Goal: Browse casually: Explore the website without a specific task or goal

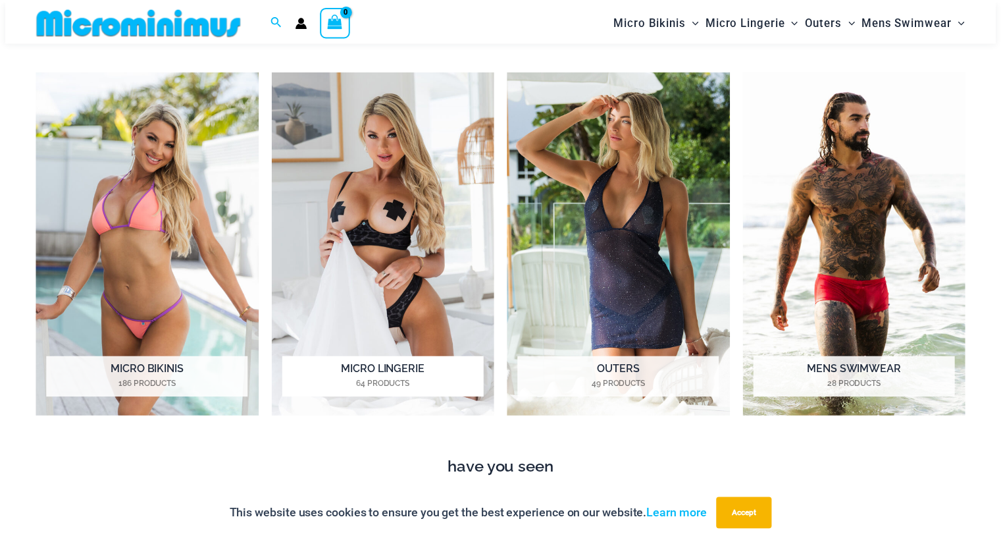
scroll to position [1043, 0]
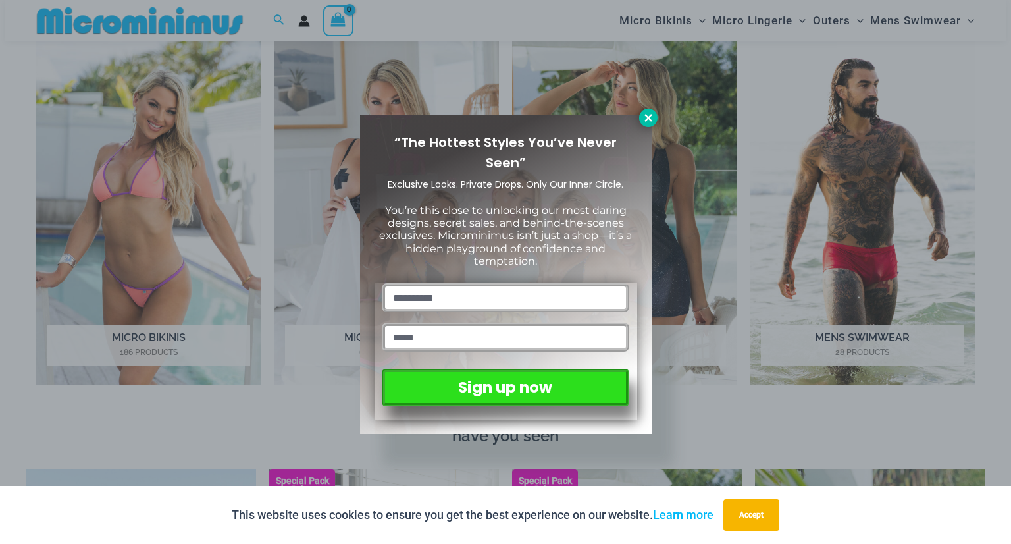
click at [646, 119] on icon at bounding box center [647, 117] width 7 height 7
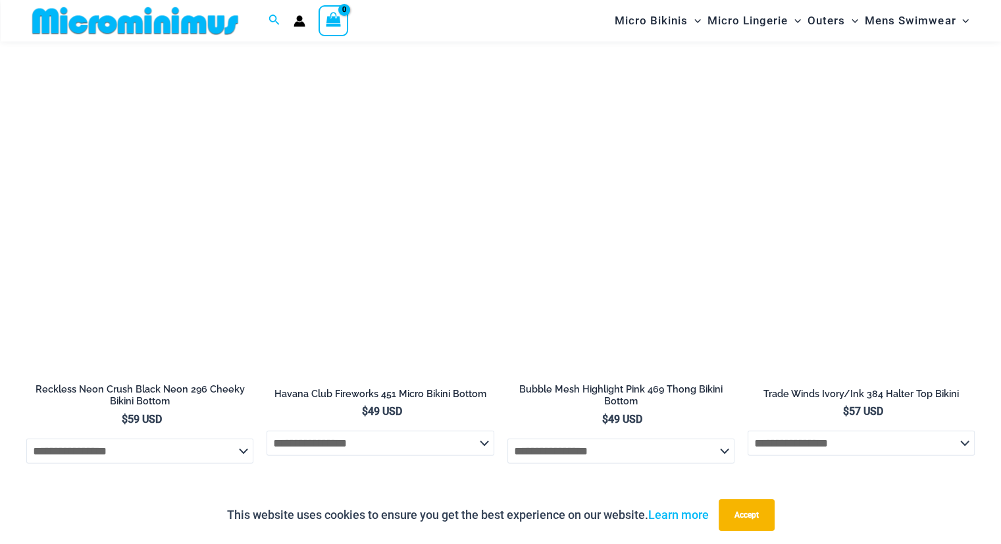
scroll to position [3149, 0]
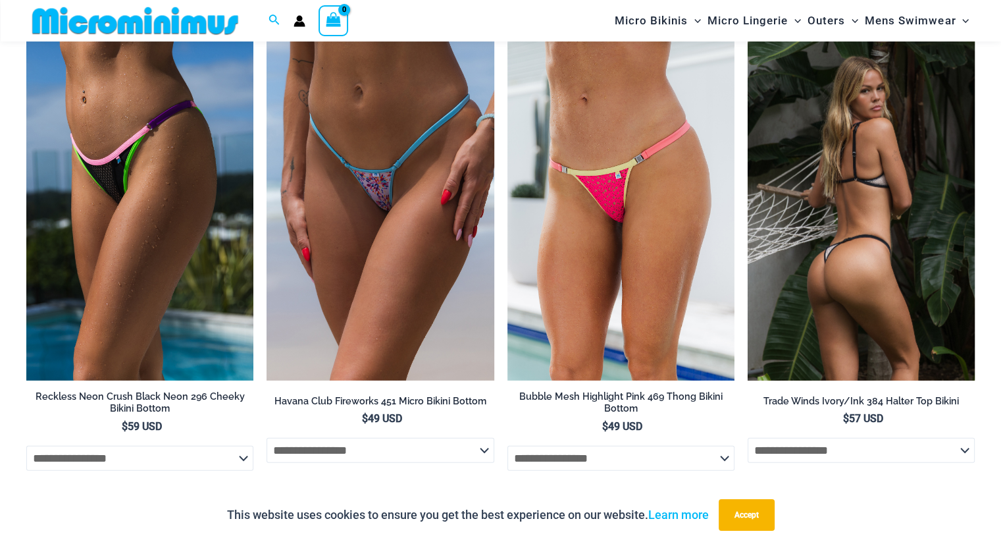
click at [884, 253] on img at bounding box center [861, 209] width 227 height 341
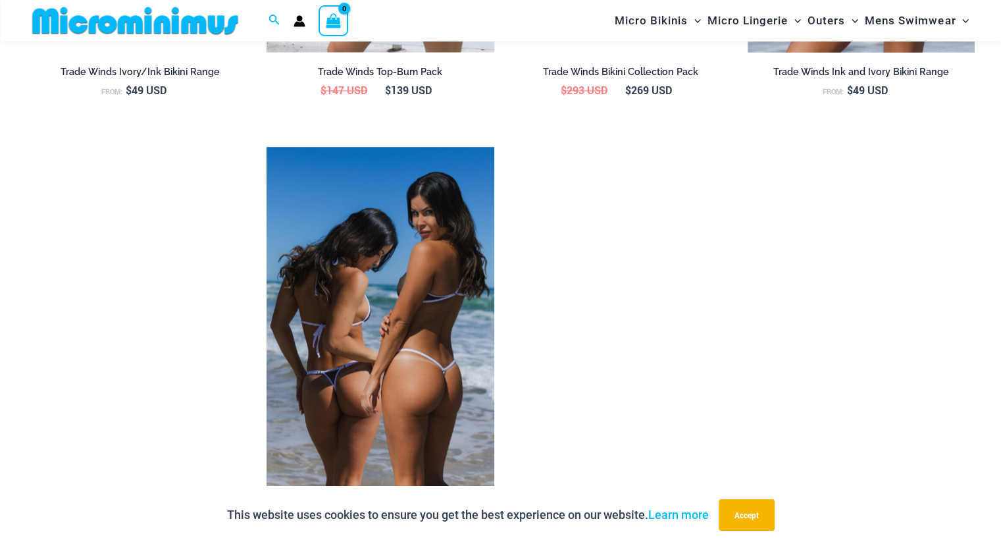
scroll to position [1889, 0]
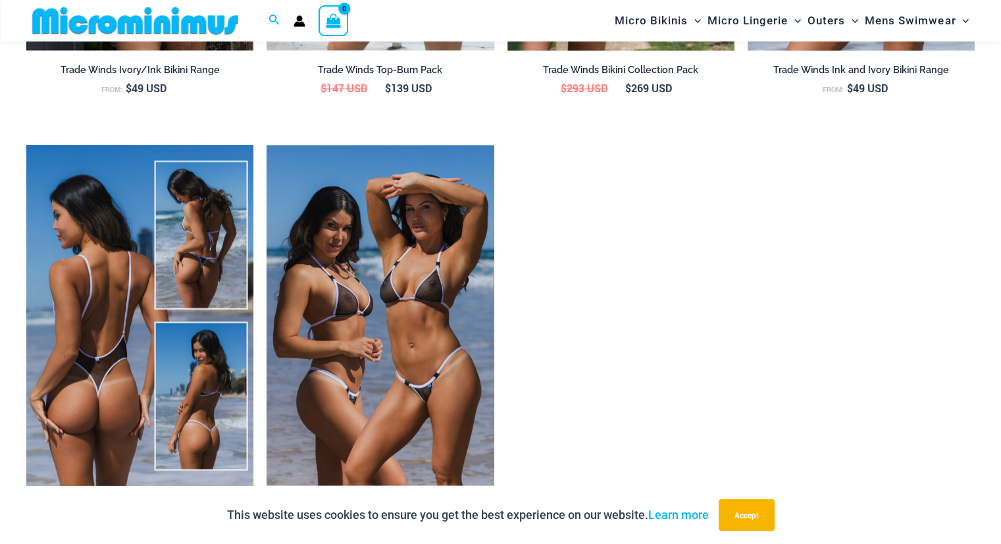
click at [86, 344] on img at bounding box center [139, 315] width 227 height 341
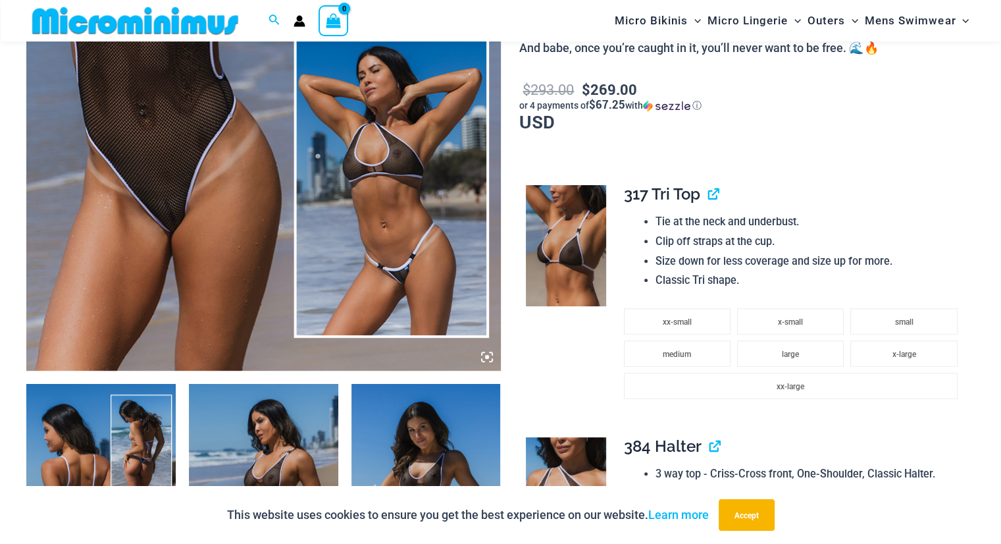
scroll to position [456, 0]
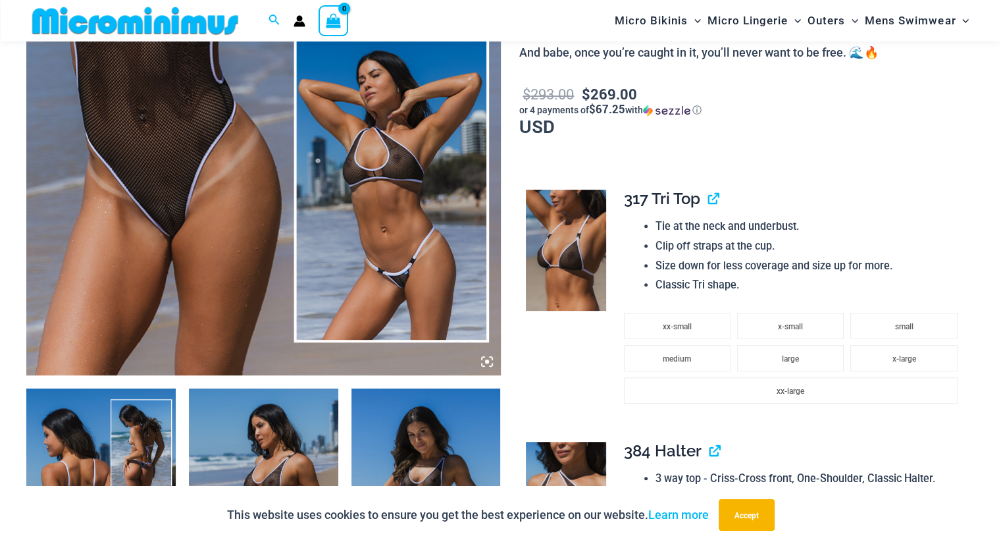
click at [157, 218] on img at bounding box center [263, 20] width 475 height 712
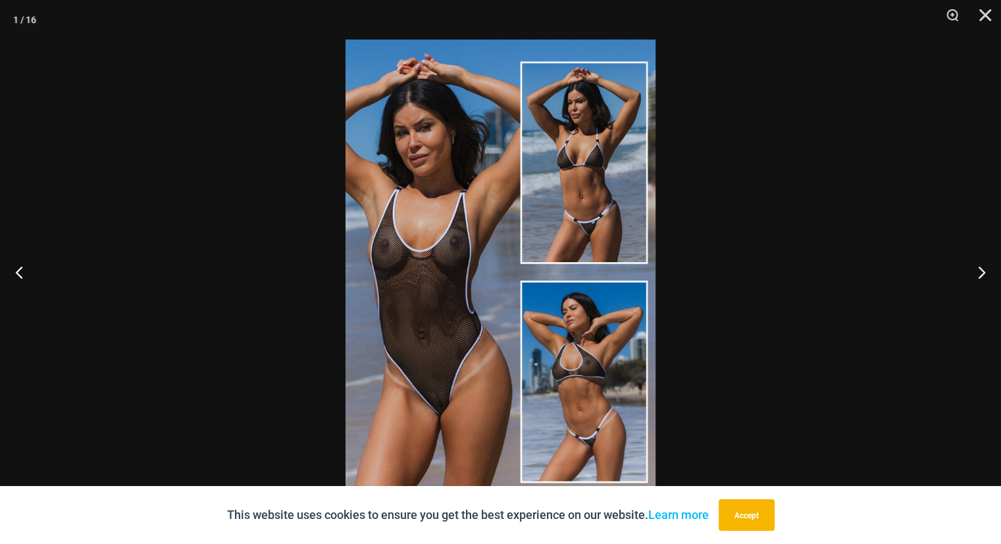
click at [431, 385] on img at bounding box center [501, 271] width 310 height 465
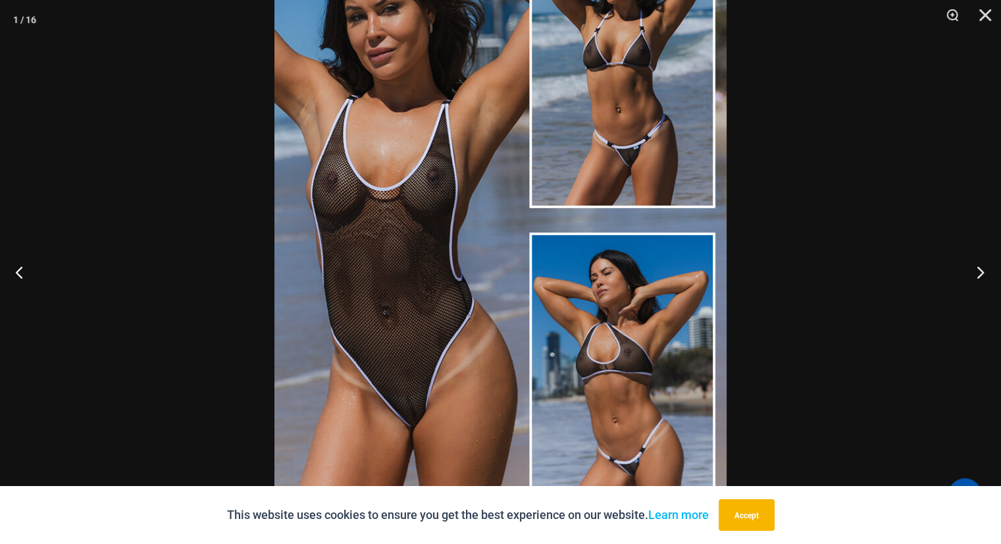
click at [978, 269] on button "Next" at bounding box center [976, 272] width 49 height 66
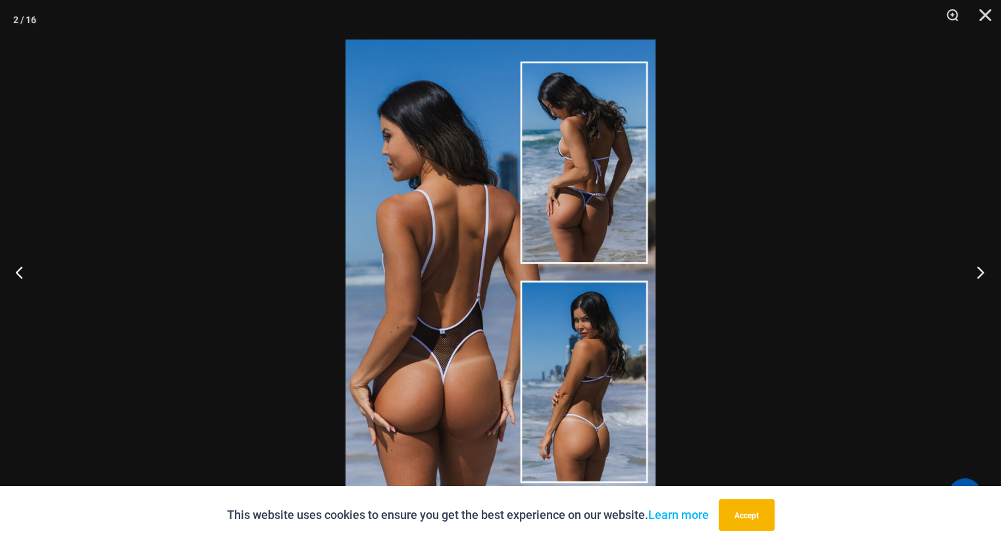
click at [978, 269] on button "Next" at bounding box center [976, 272] width 49 height 66
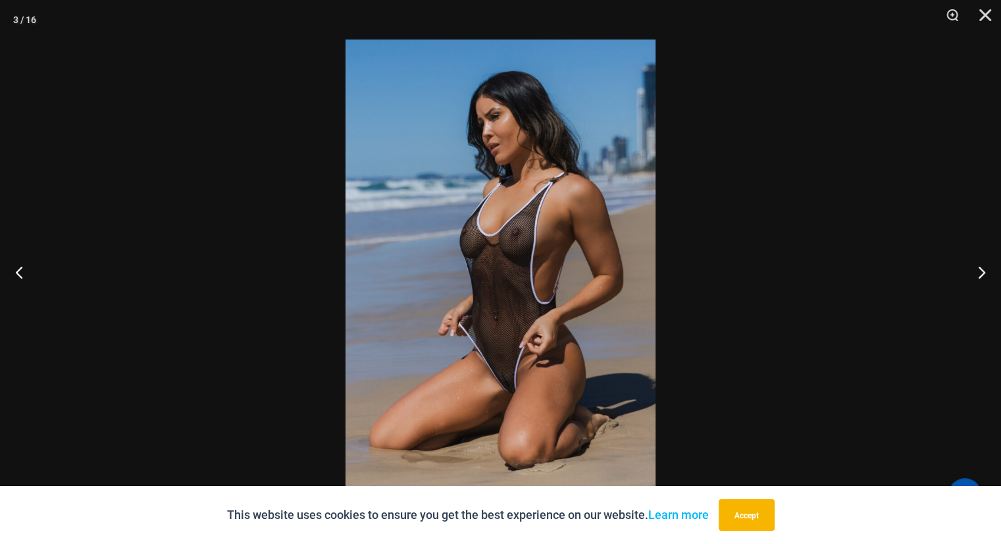
click at [498, 350] on img at bounding box center [501, 271] width 310 height 465
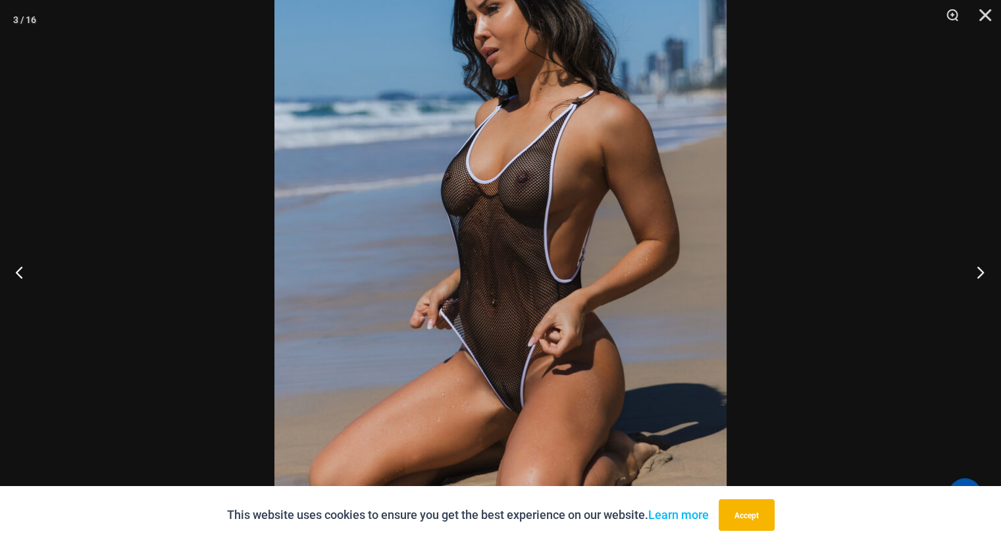
click at [980, 270] on button "Next" at bounding box center [976, 272] width 49 height 66
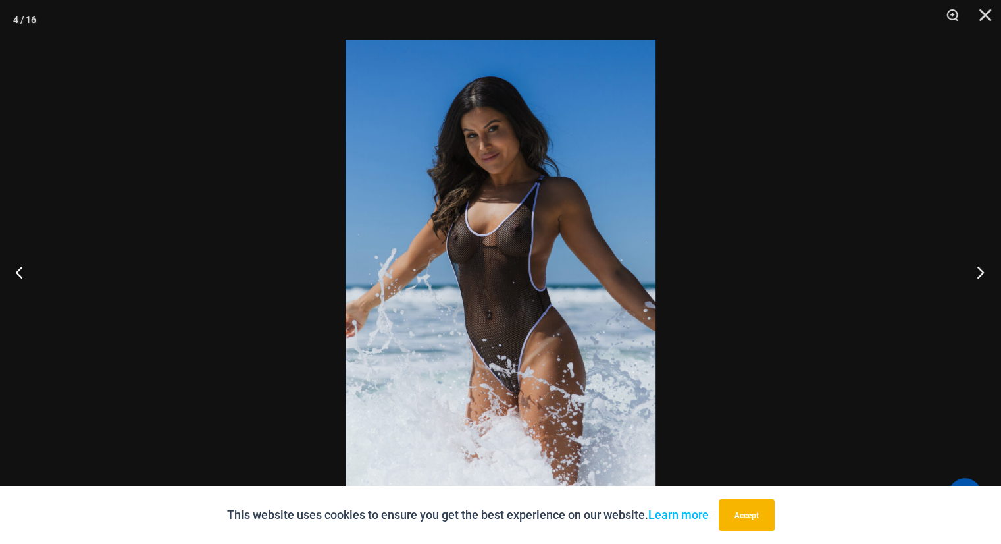
click at [980, 270] on button "Next" at bounding box center [976, 272] width 49 height 66
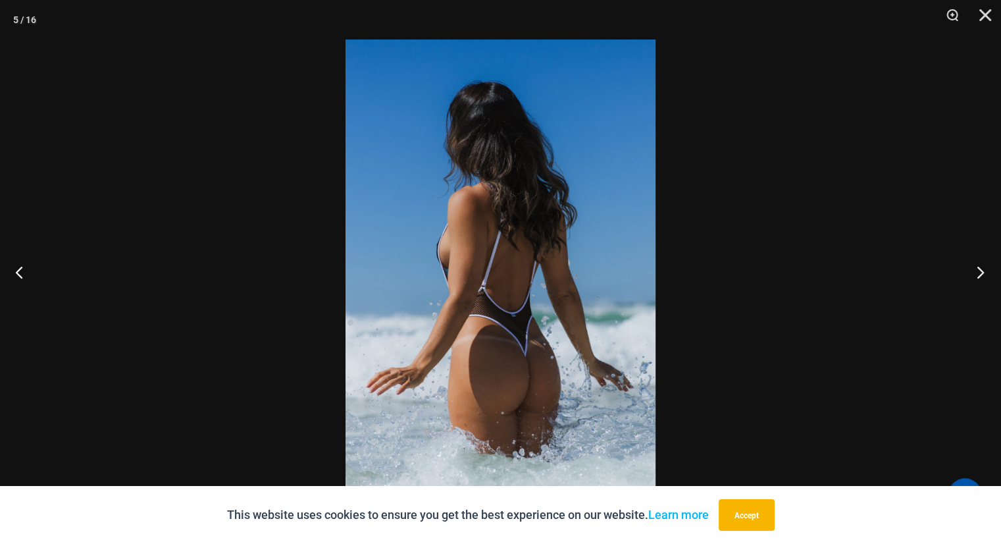
click at [980, 271] on button "Next" at bounding box center [976, 272] width 49 height 66
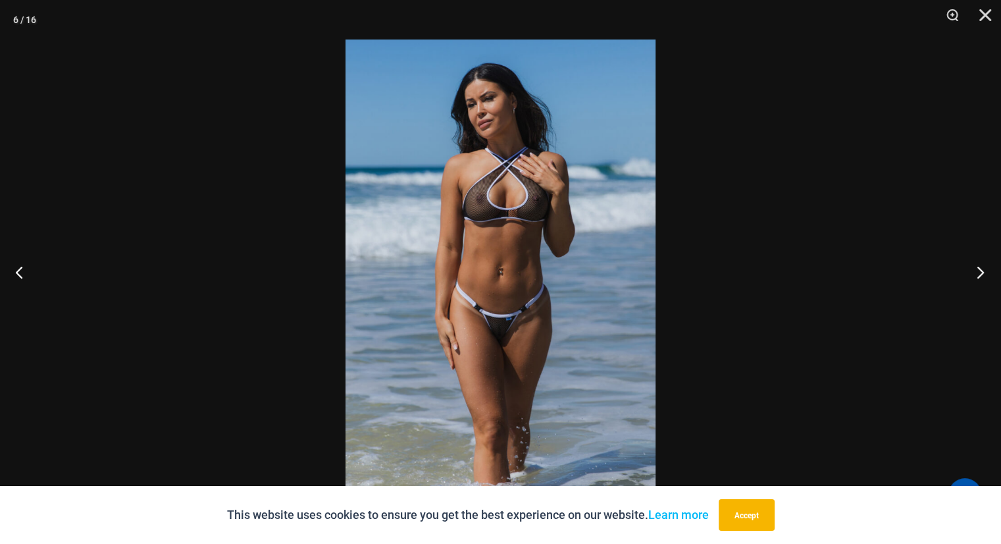
click at [979, 271] on button "Next" at bounding box center [976, 272] width 49 height 66
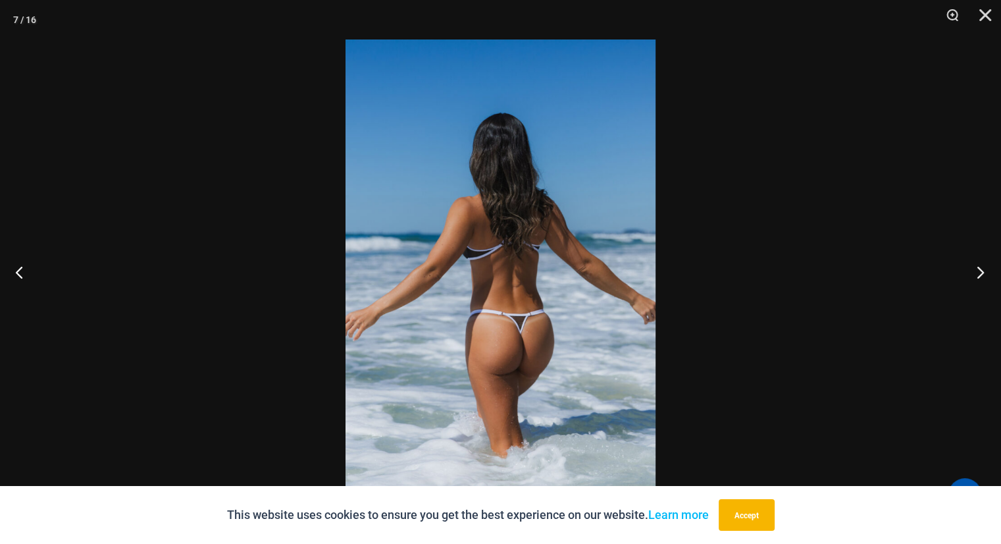
click at [979, 271] on button "Next" at bounding box center [976, 272] width 49 height 66
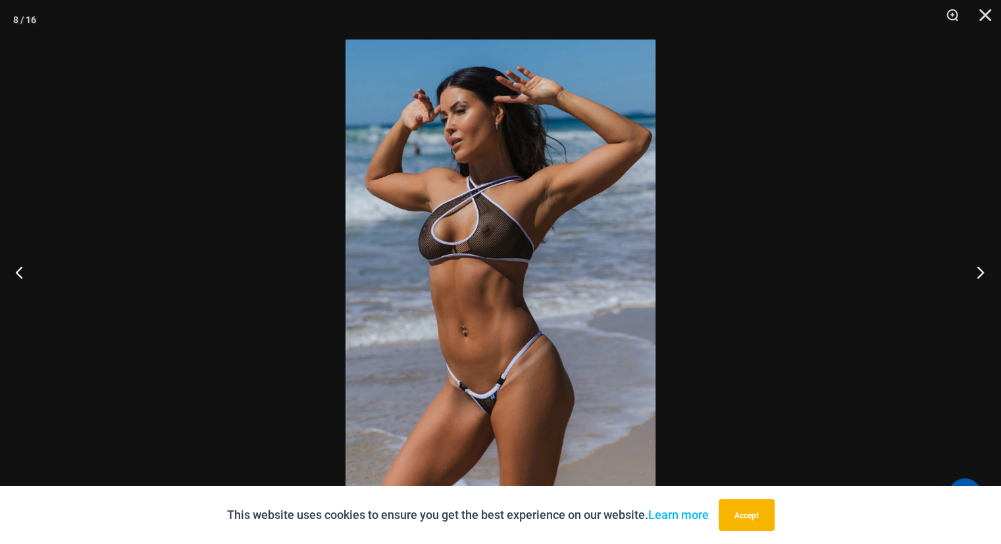
click at [978, 272] on button "Next" at bounding box center [976, 272] width 49 height 66
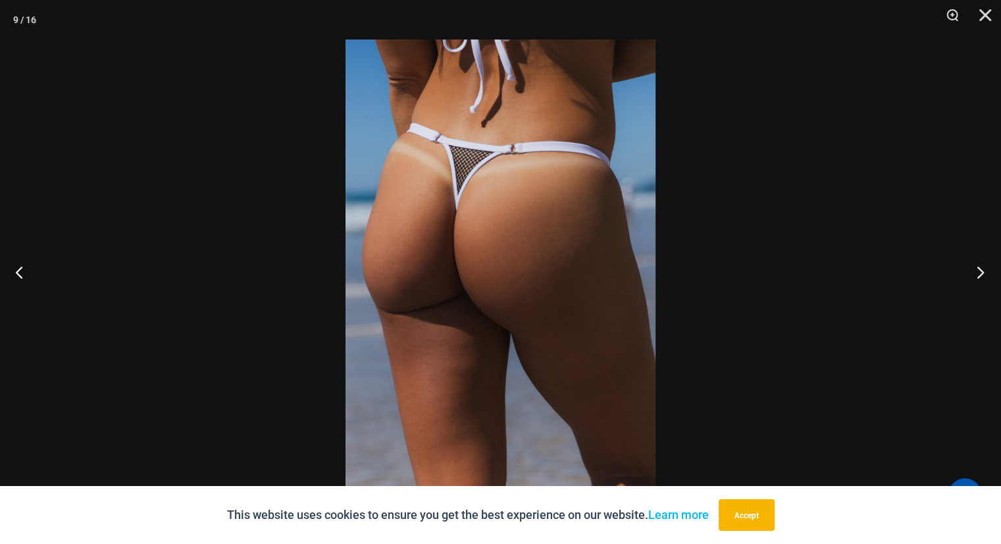
click at [978, 272] on button "Next" at bounding box center [976, 272] width 49 height 66
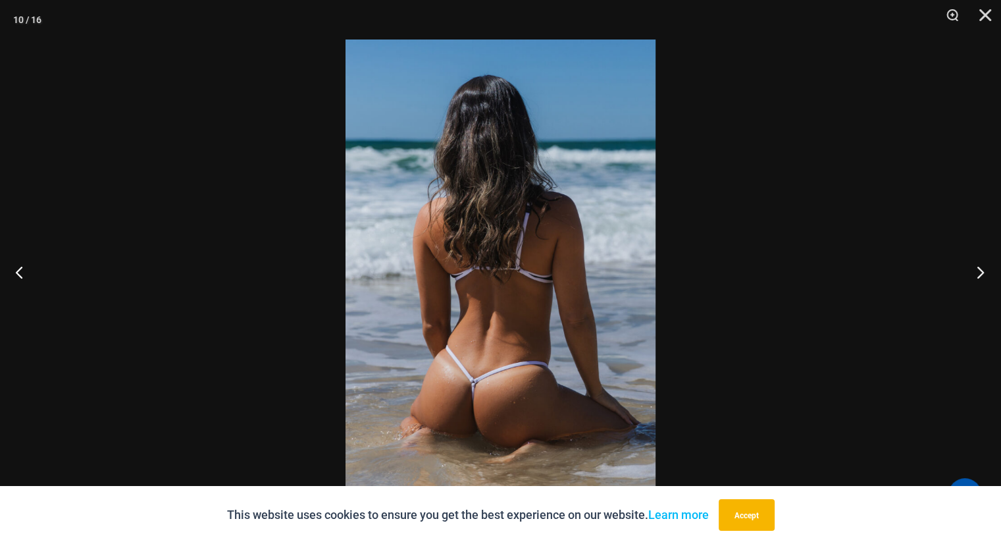
click at [978, 272] on button "Next" at bounding box center [976, 272] width 49 height 66
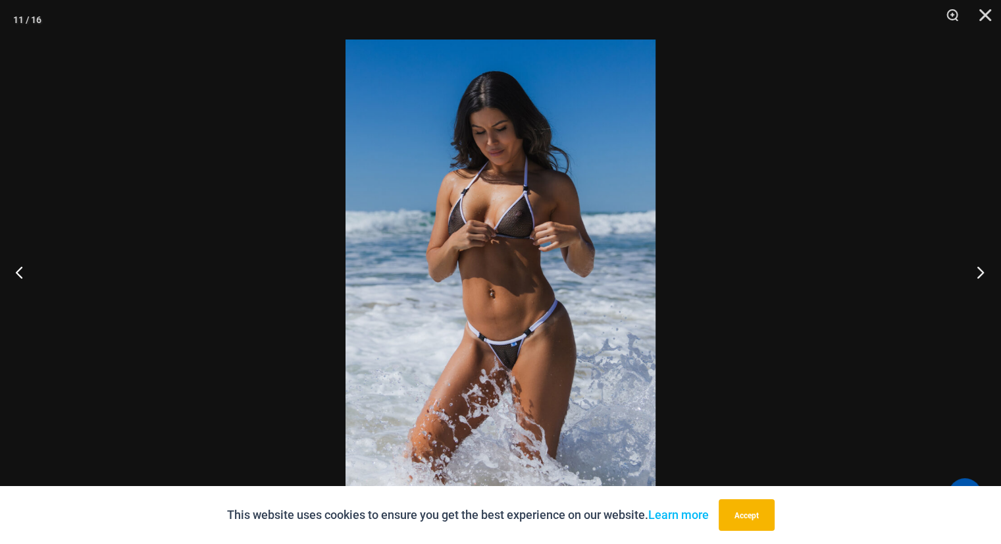
click at [978, 272] on button "Next" at bounding box center [976, 272] width 49 height 66
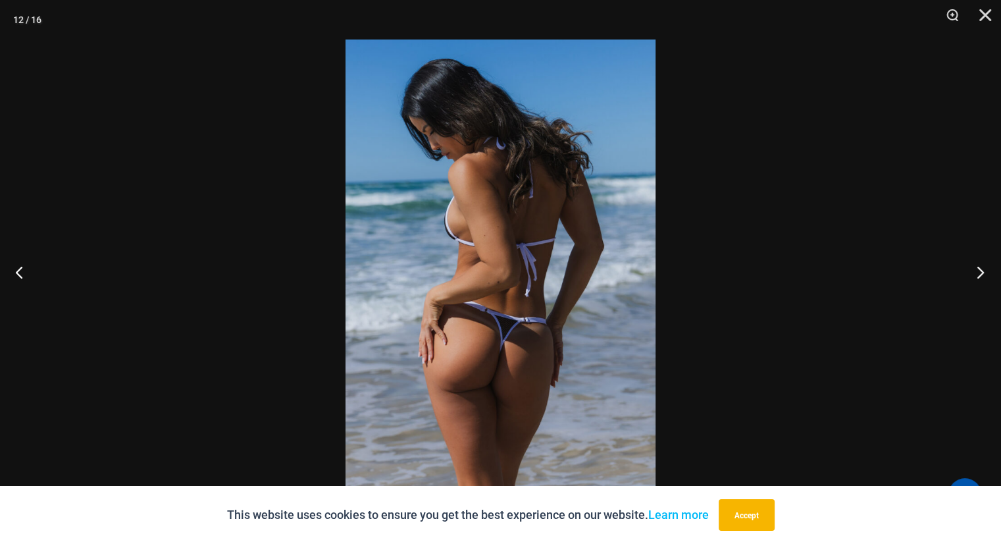
click at [978, 272] on button "Next" at bounding box center [976, 272] width 49 height 66
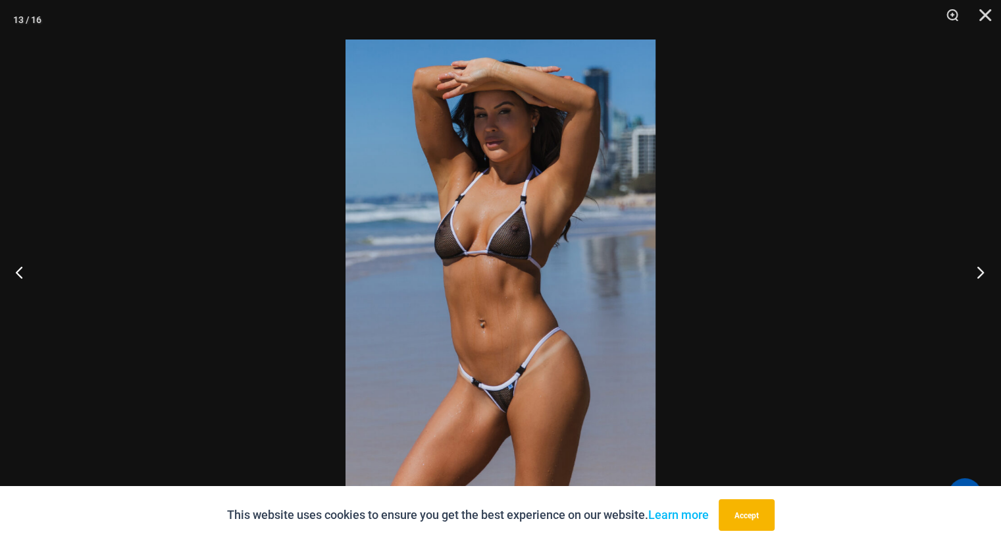
click at [978, 272] on button "Next" at bounding box center [976, 272] width 49 height 66
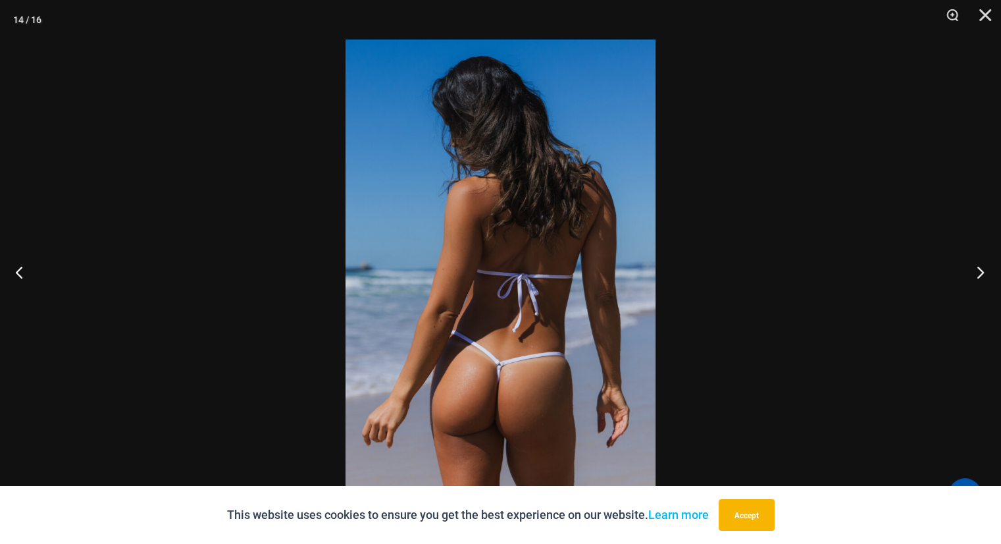
click at [978, 272] on button "Next" at bounding box center [976, 272] width 49 height 66
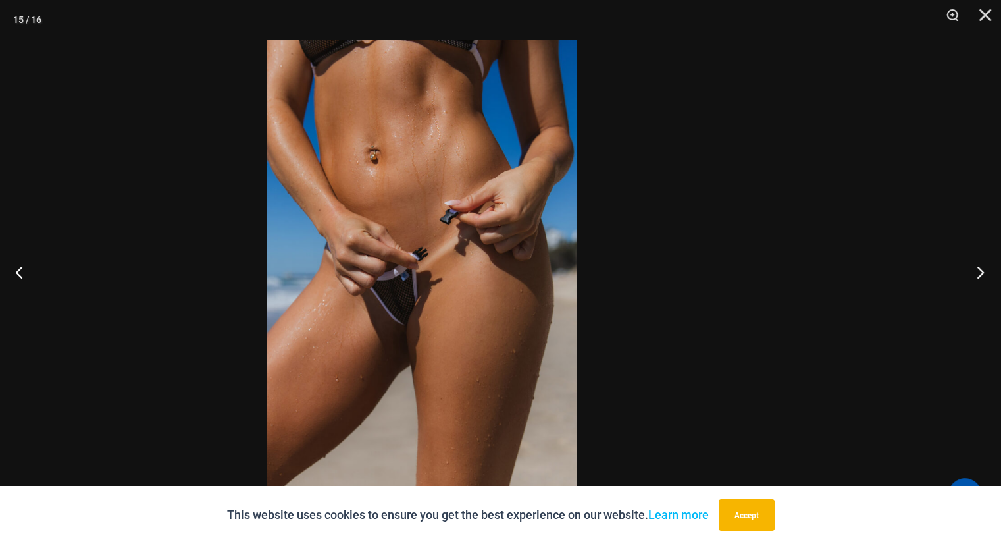
click at [892, 307] on div "15 / 16" at bounding box center [500, 272] width 1001 height 544
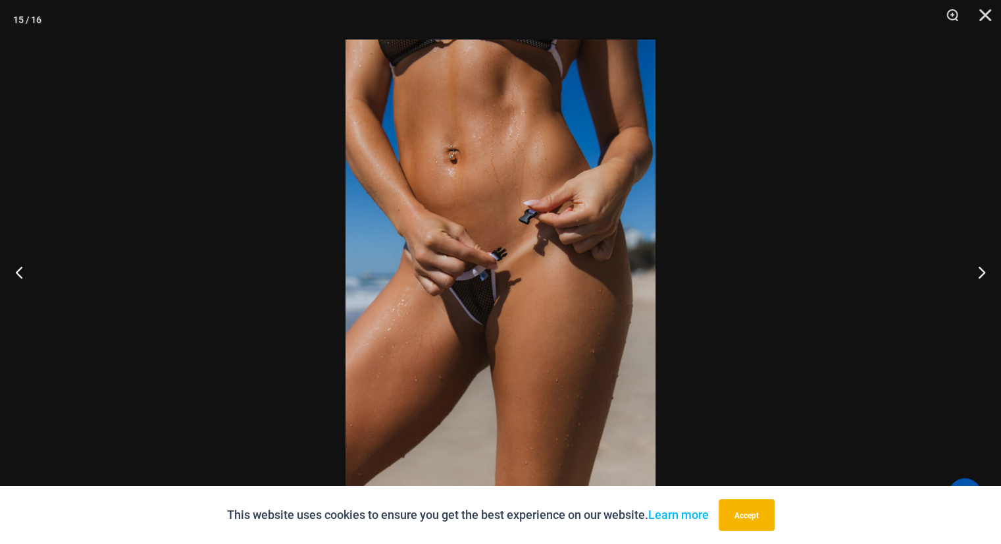
click at [471, 311] on img at bounding box center [501, 271] width 310 height 465
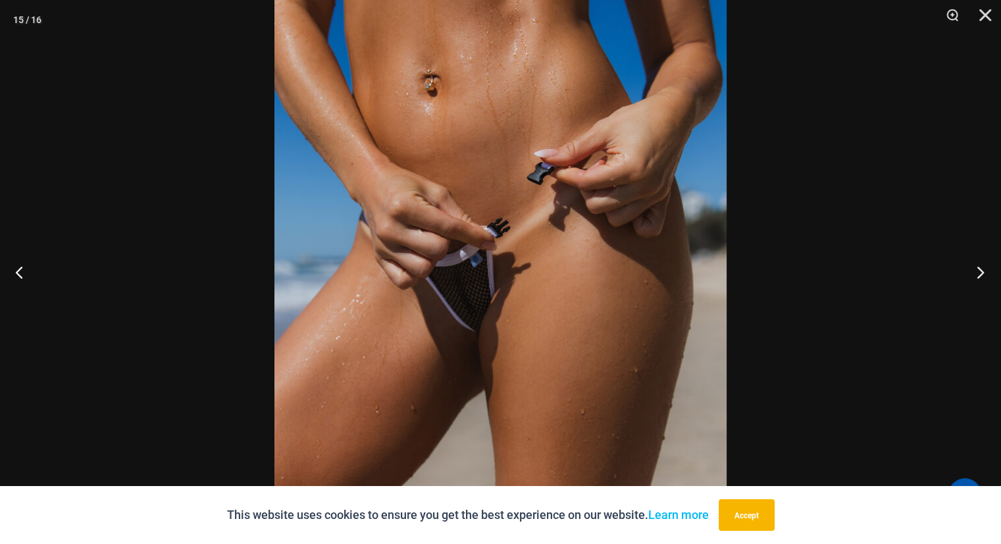
click at [978, 271] on button "Next" at bounding box center [976, 272] width 49 height 66
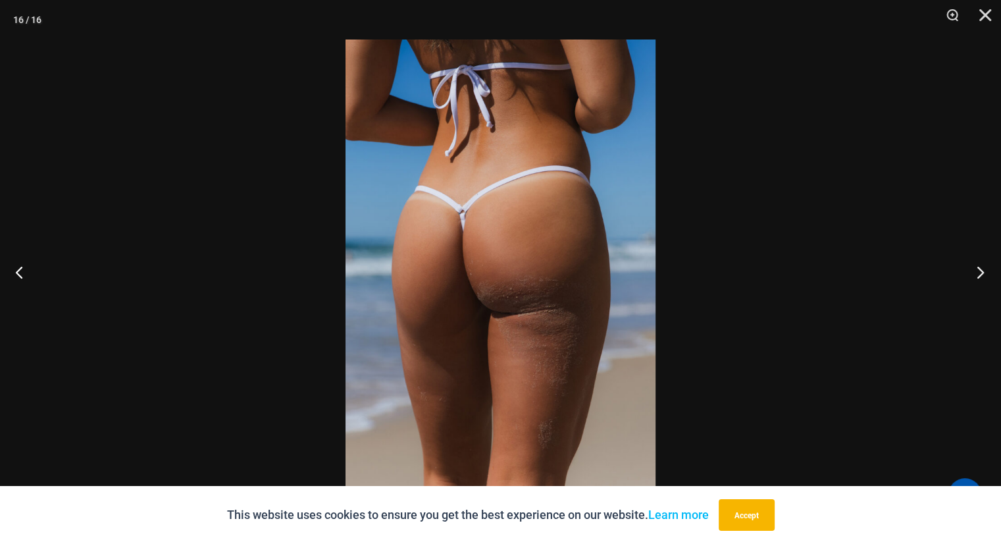
click at [978, 271] on button "Next" at bounding box center [976, 272] width 49 height 66
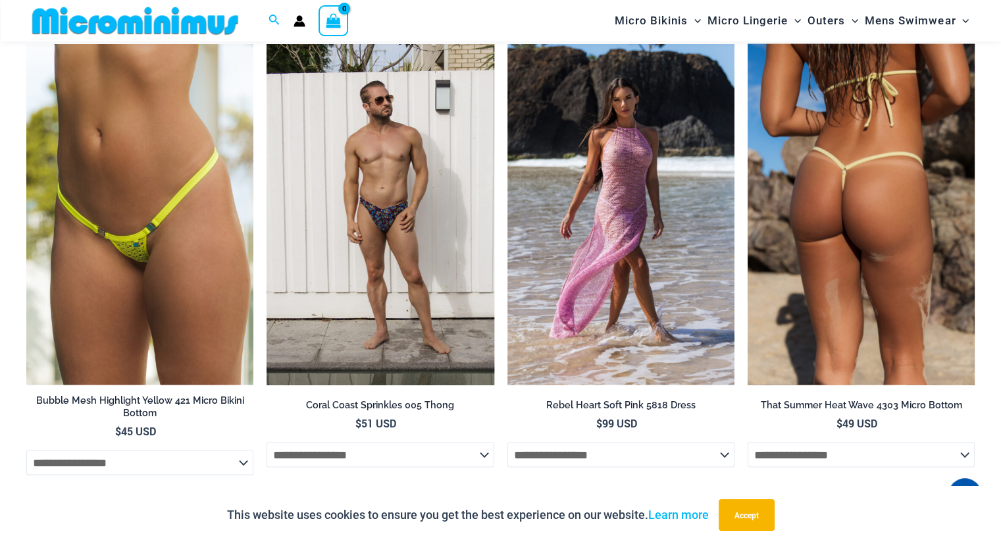
scroll to position [2467, 0]
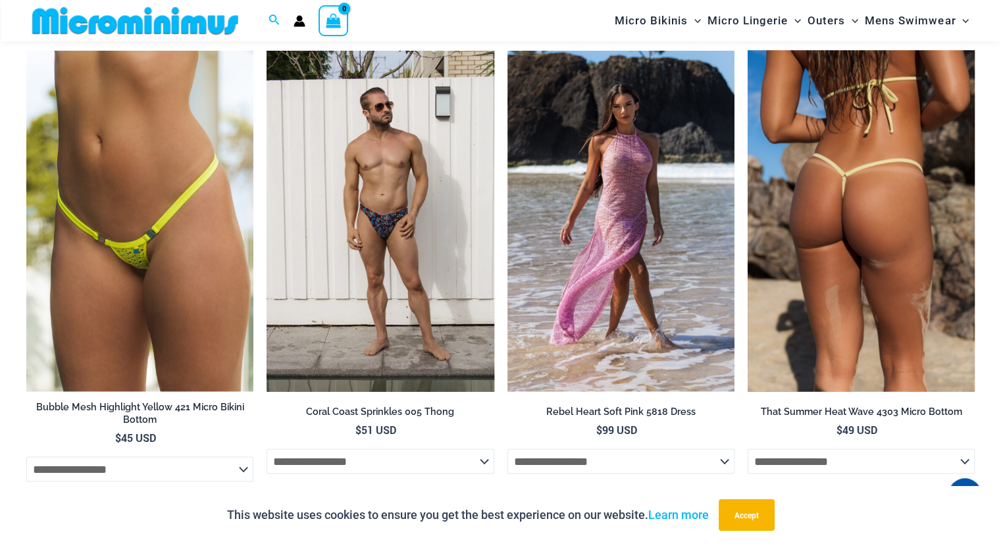
click at [831, 220] on img at bounding box center [861, 220] width 227 height 341
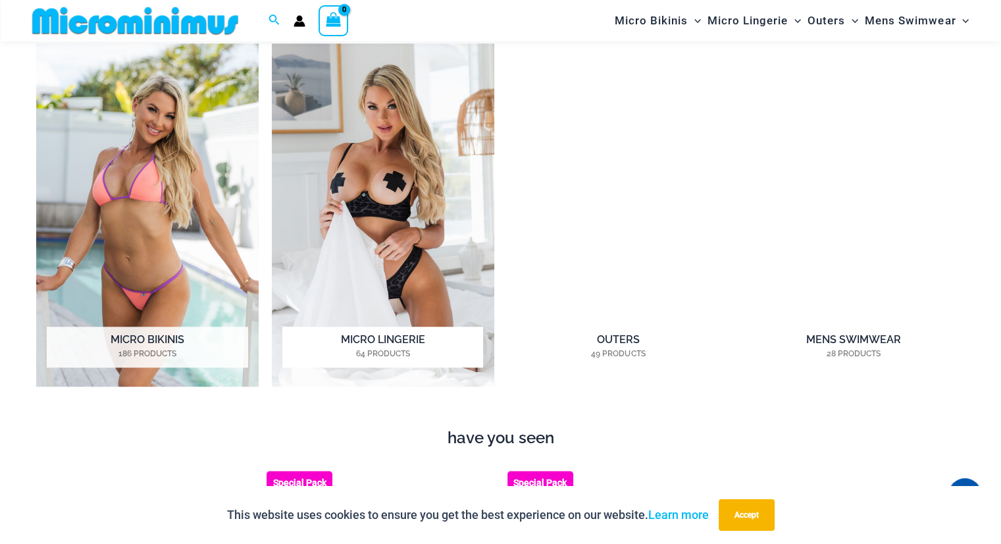
scroll to position [1043, 0]
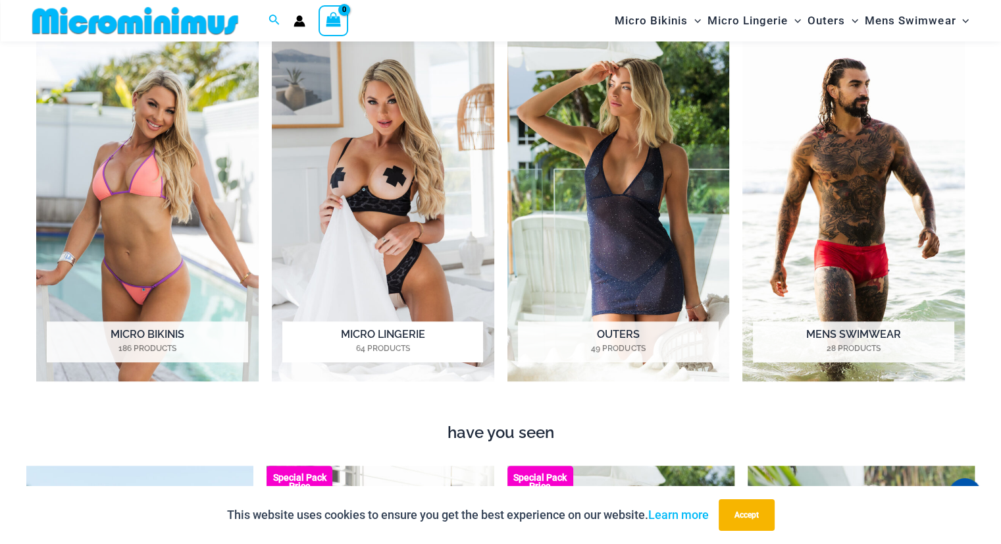
click at [401, 197] on img "Visit product category Micro Lingerie" at bounding box center [383, 209] width 223 height 343
click at [638, 229] on img "Visit product category Outers" at bounding box center [619, 209] width 223 height 343
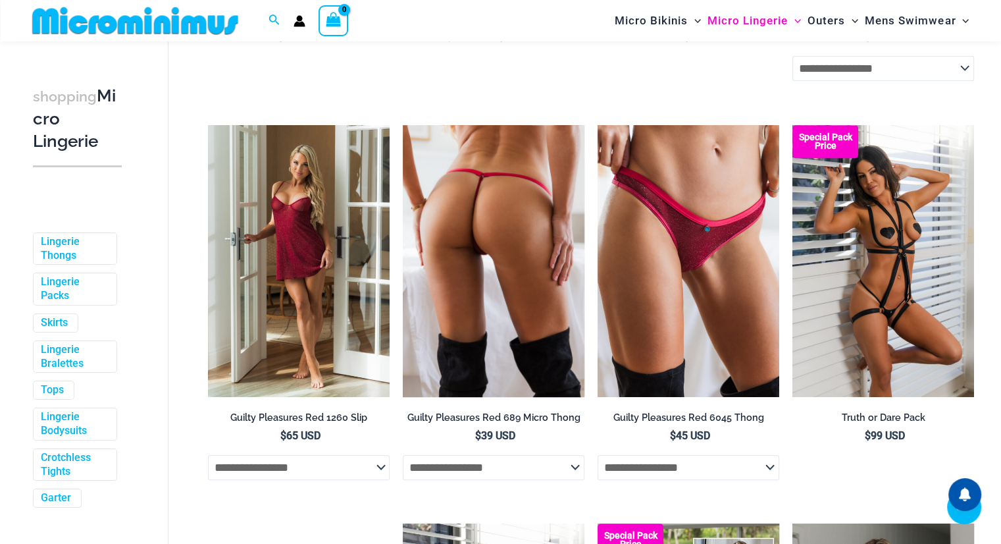
scroll to position [516, 0]
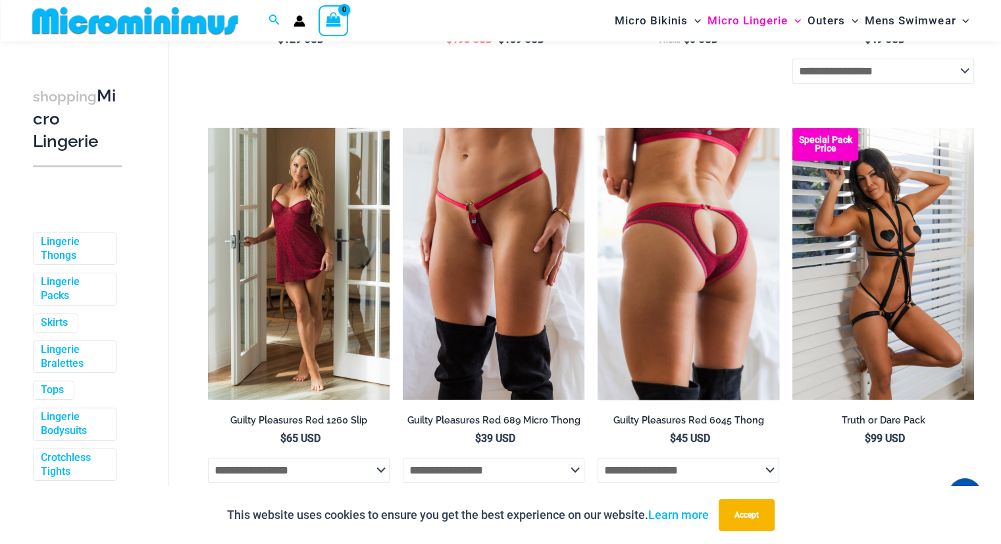
click at [694, 261] on img at bounding box center [689, 264] width 182 height 273
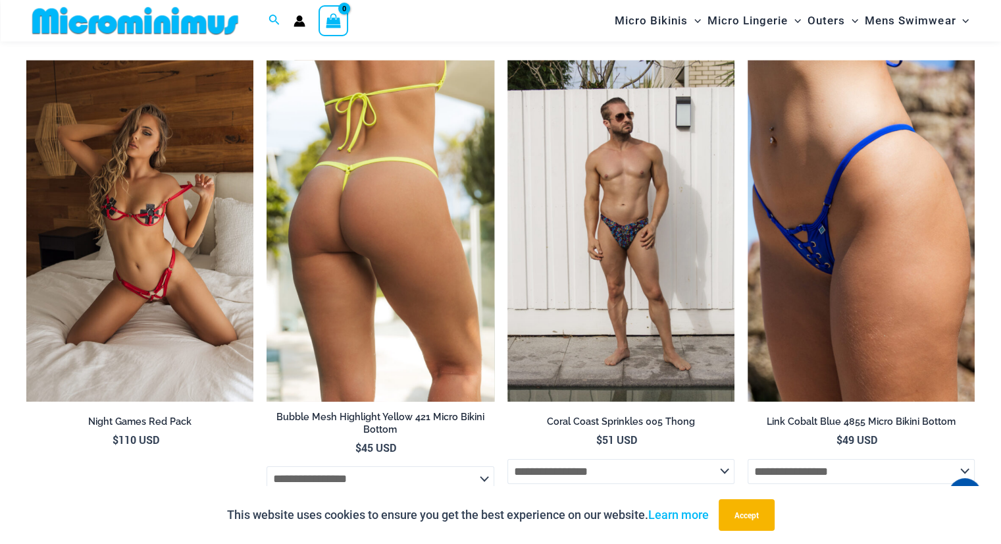
scroll to position [4178, 0]
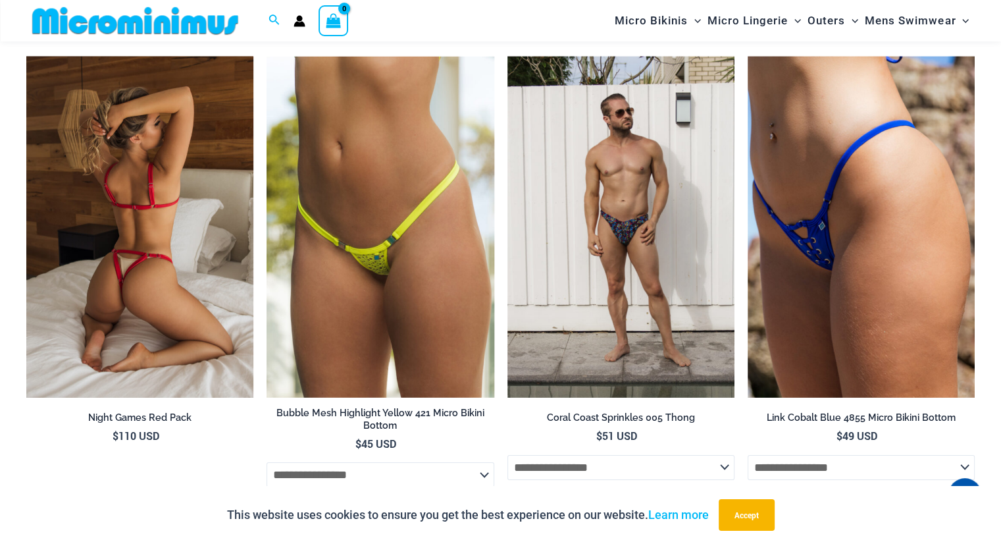
click at [149, 282] on img at bounding box center [139, 227] width 227 height 341
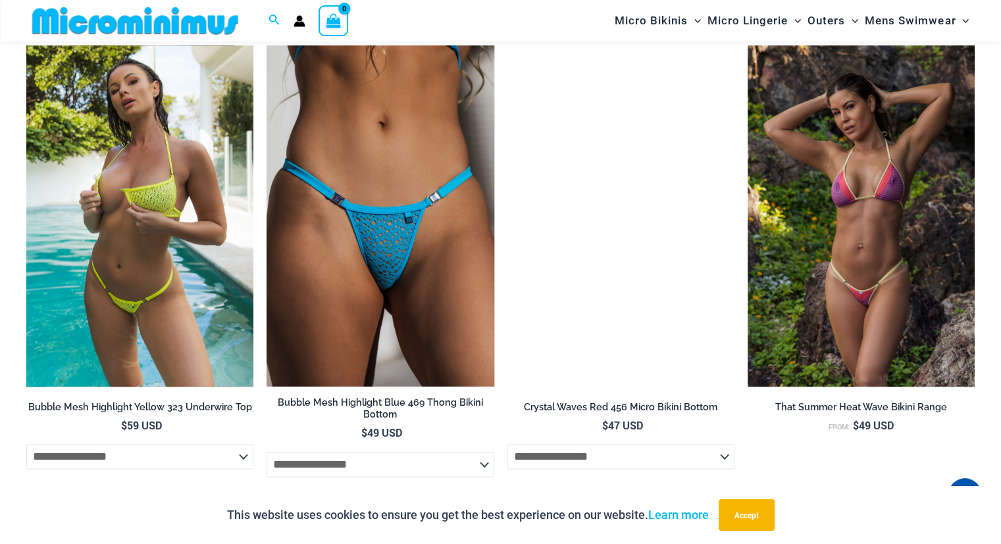
scroll to position [1635, 0]
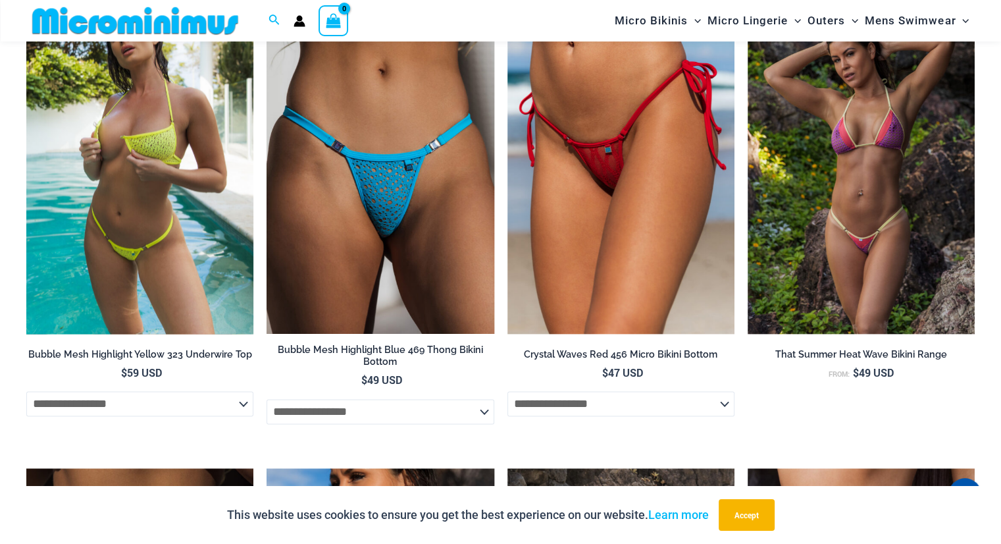
click at [132, 200] on img at bounding box center [139, 163] width 227 height 341
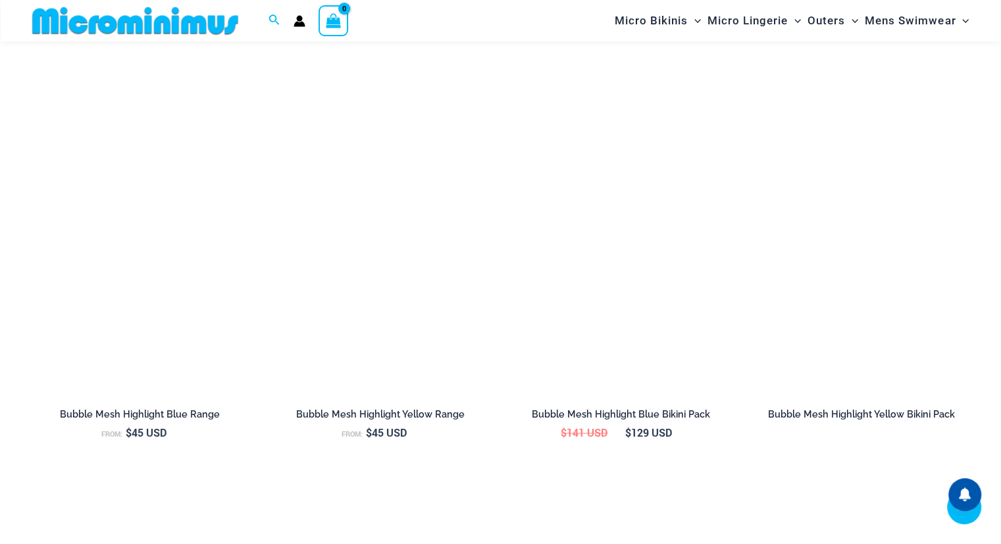
scroll to position [1296, 0]
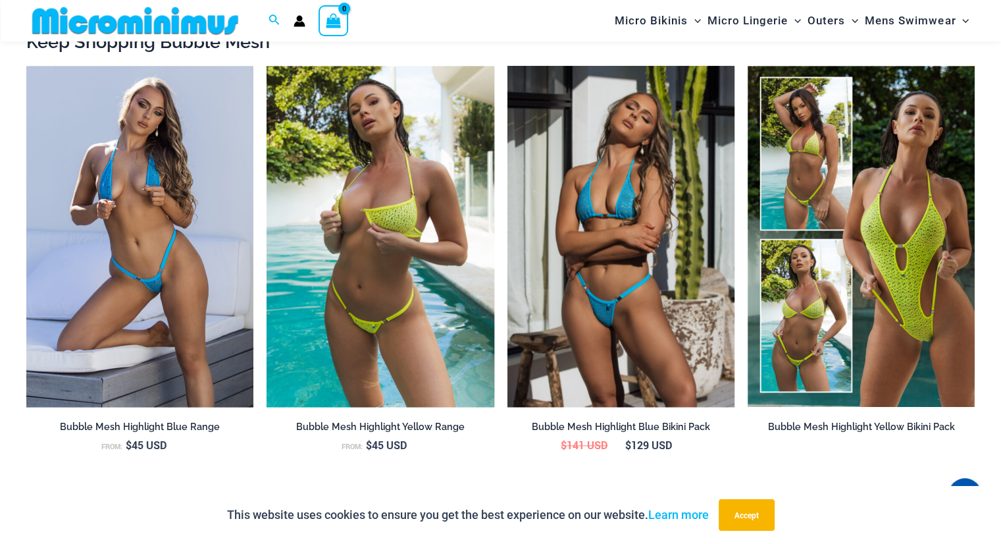
click at [626, 296] on img at bounding box center [621, 236] width 227 height 341
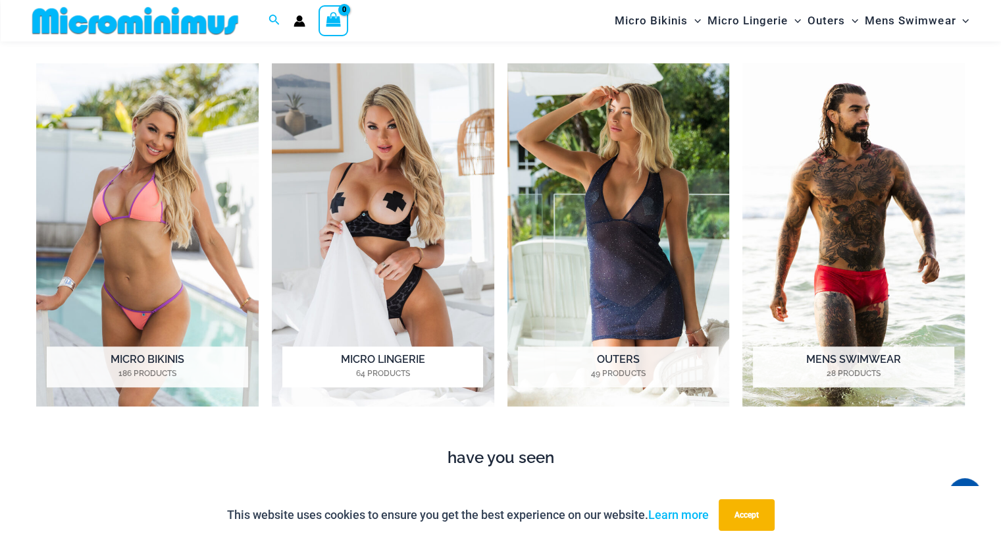
scroll to position [1045, 0]
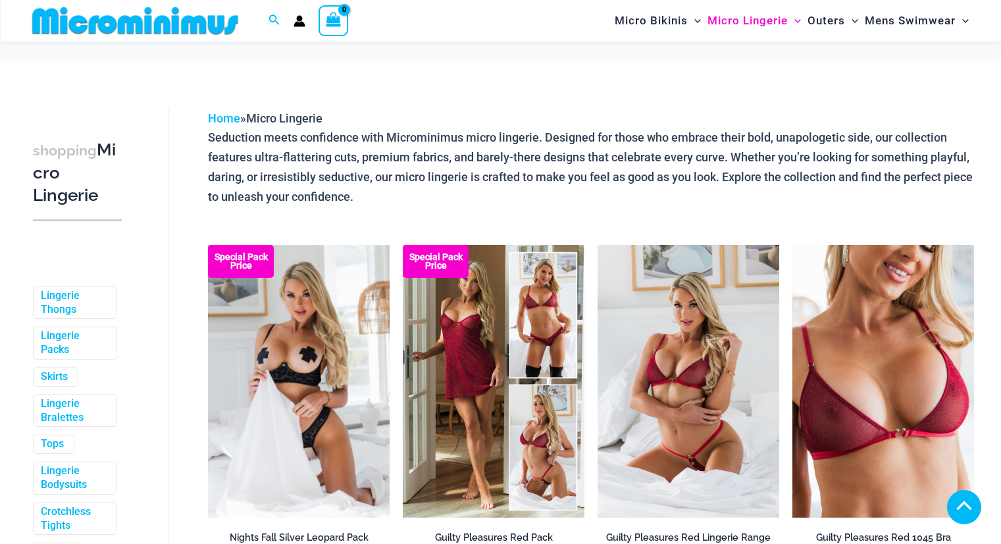
scroll to position [514, 0]
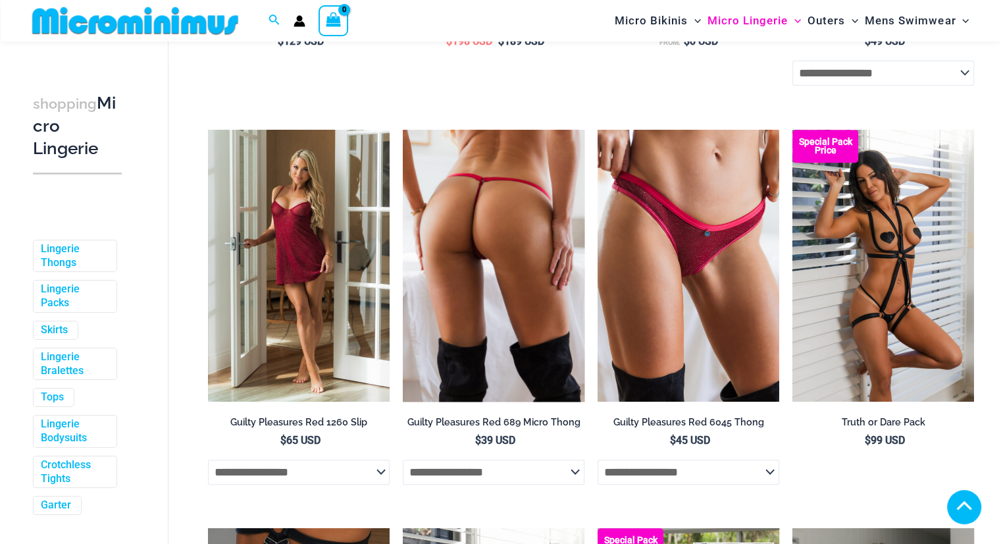
drag, startPoint x: 0, startPoint y: 0, endPoint x: 508, endPoint y: 253, distance: 567.9
click at [508, 253] on div at bounding box center [494, 266] width 182 height 273
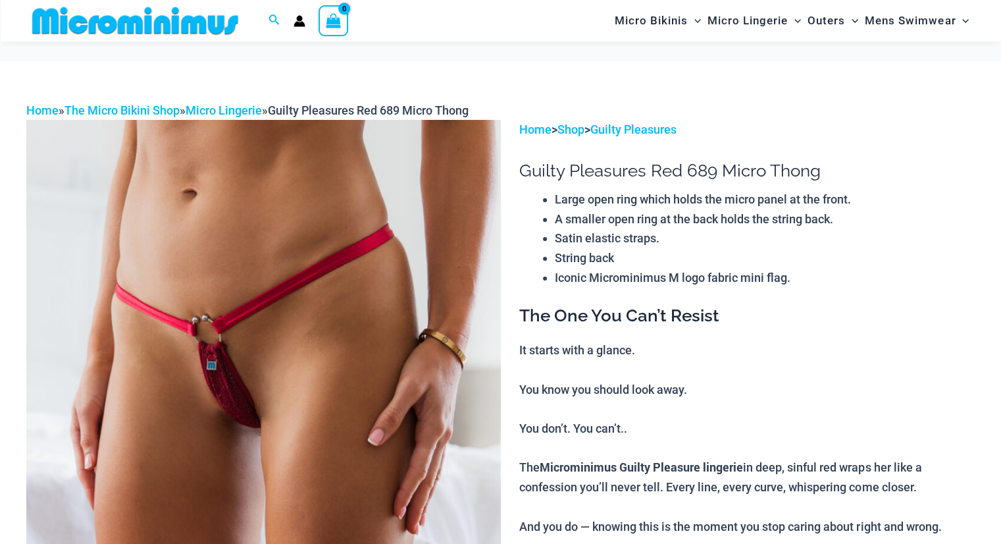
scroll to position [132, 0]
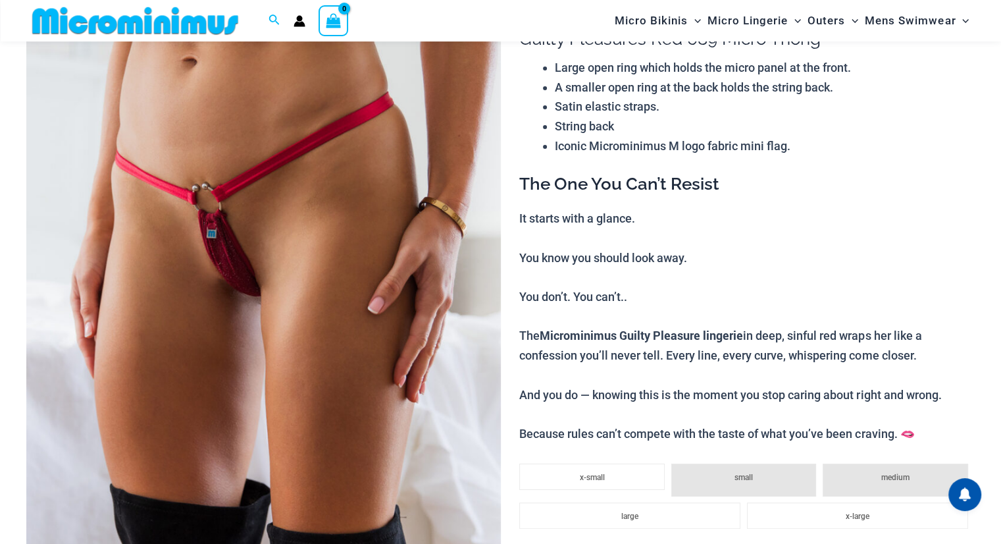
click at [224, 296] on img at bounding box center [263, 344] width 475 height 712
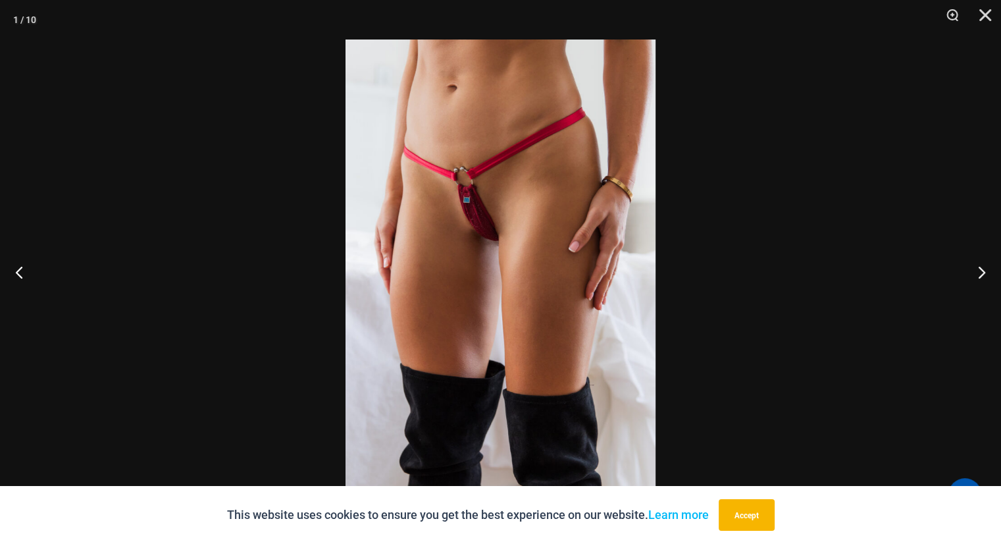
click at [479, 253] on img at bounding box center [501, 271] width 310 height 465
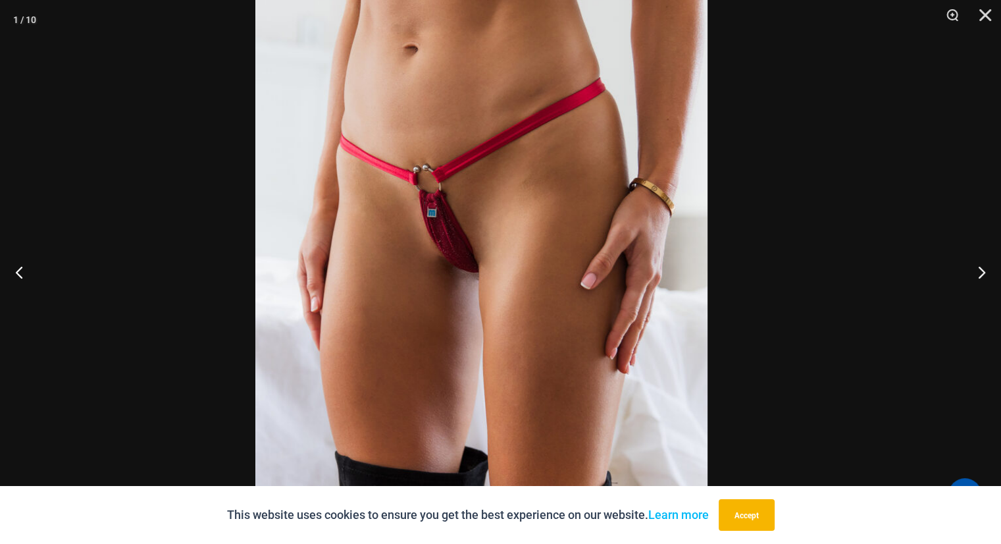
click at [427, 277] on img at bounding box center [481, 318] width 452 height 678
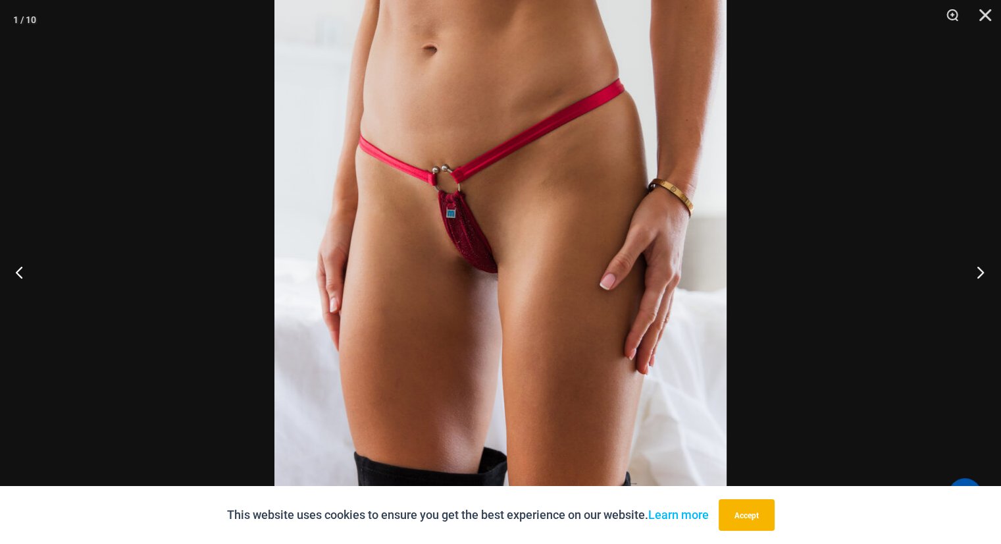
click at [985, 267] on button "Next" at bounding box center [976, 272] width 49 height 66
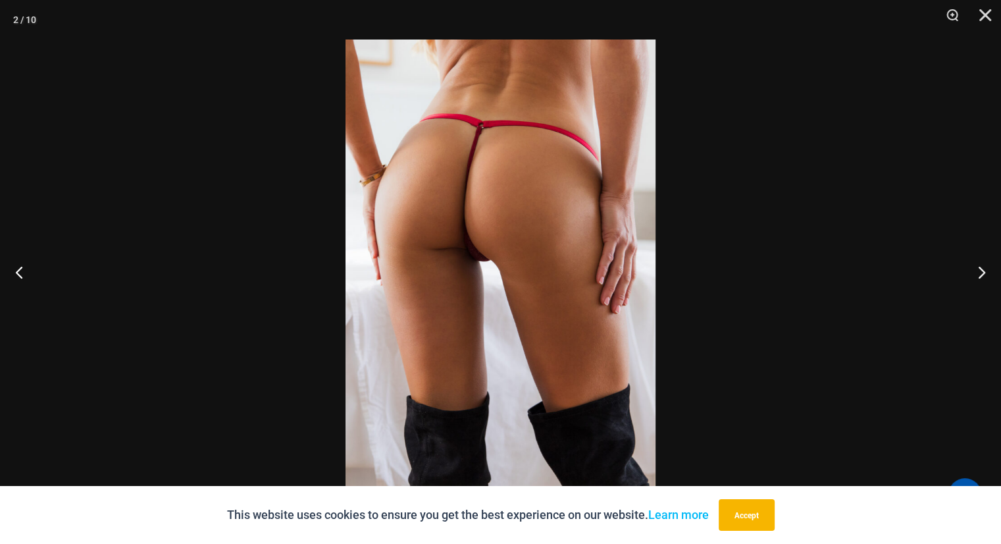
click at [477, 269] on img at bounding box center [501, 271] width 310 height 465
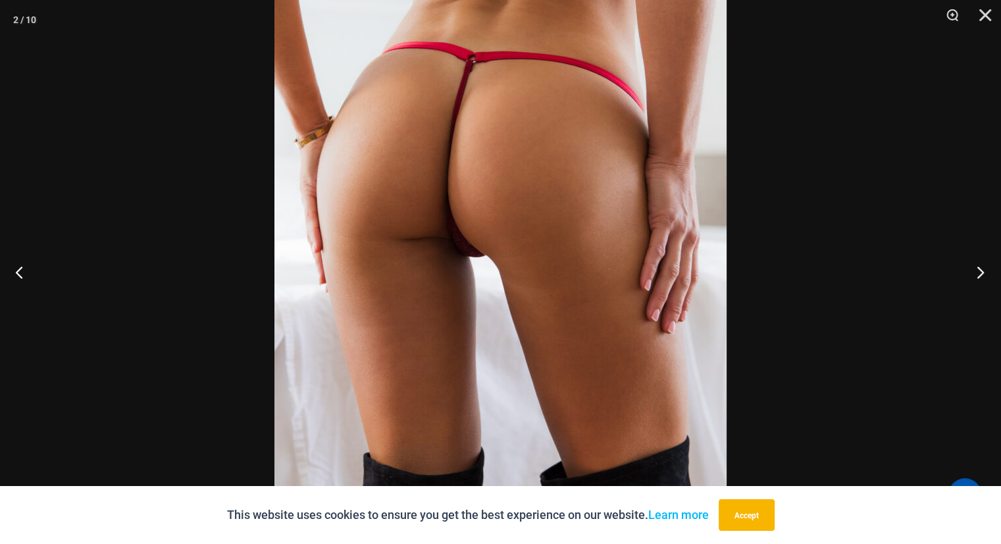
click at [982, 269] on button "Next" at bounding box center [976, 272] width 49 height 66
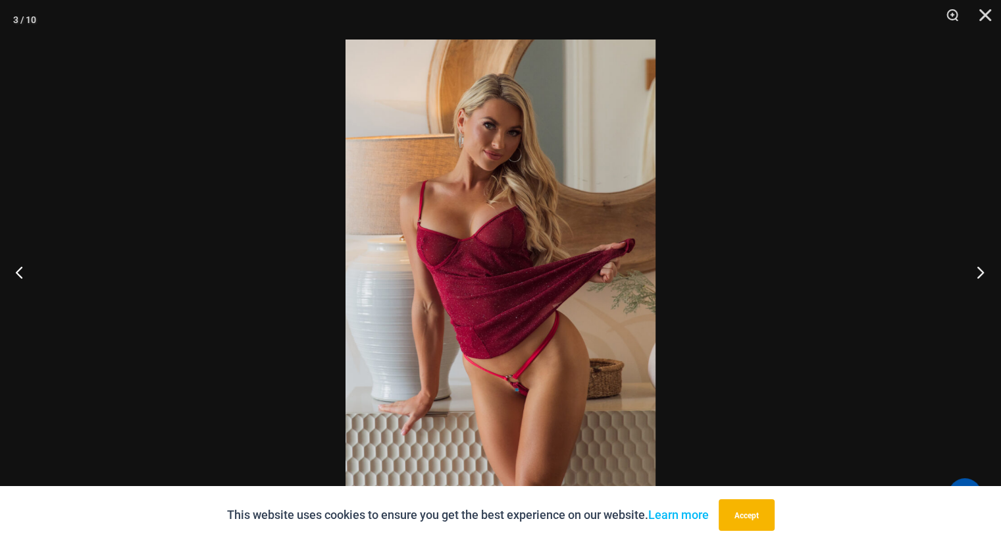
click at [978, 275] on button "Next" at bounding box center [976, 272] width 49 height 66
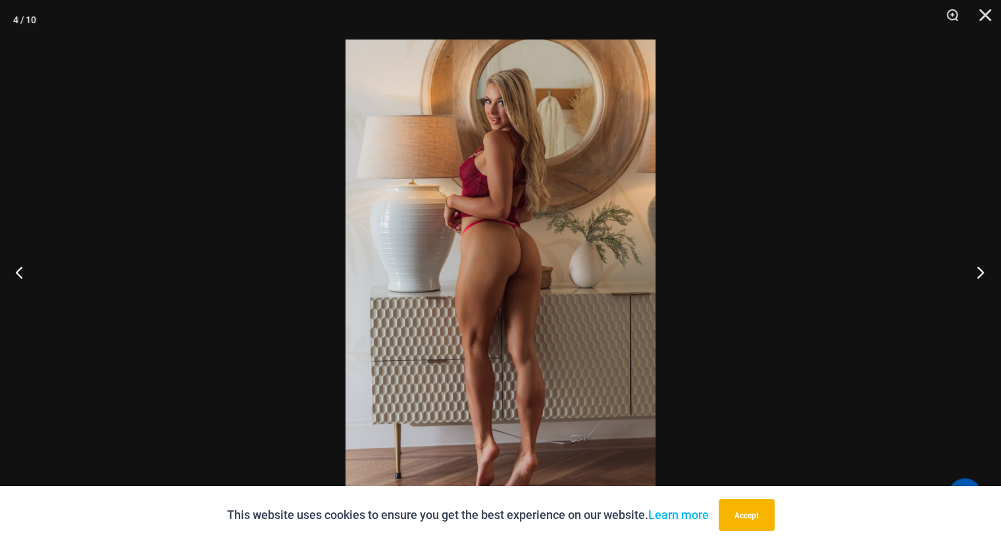
click at [976, 272] on button "Next" at bounding box center [976, 272] width 49 height 66
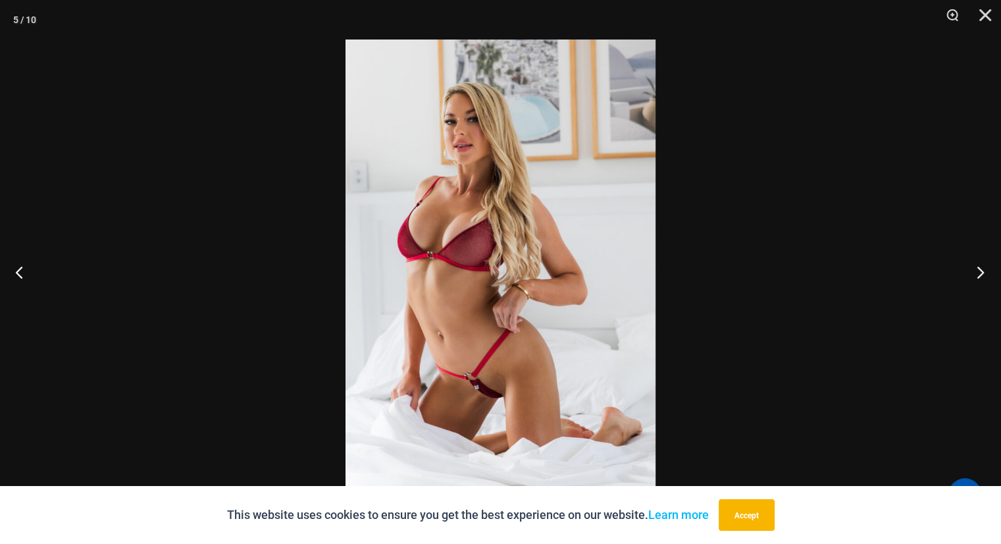
click at [976, 272] on button "Next" at bounding box center [976, 272] width 49 height 66
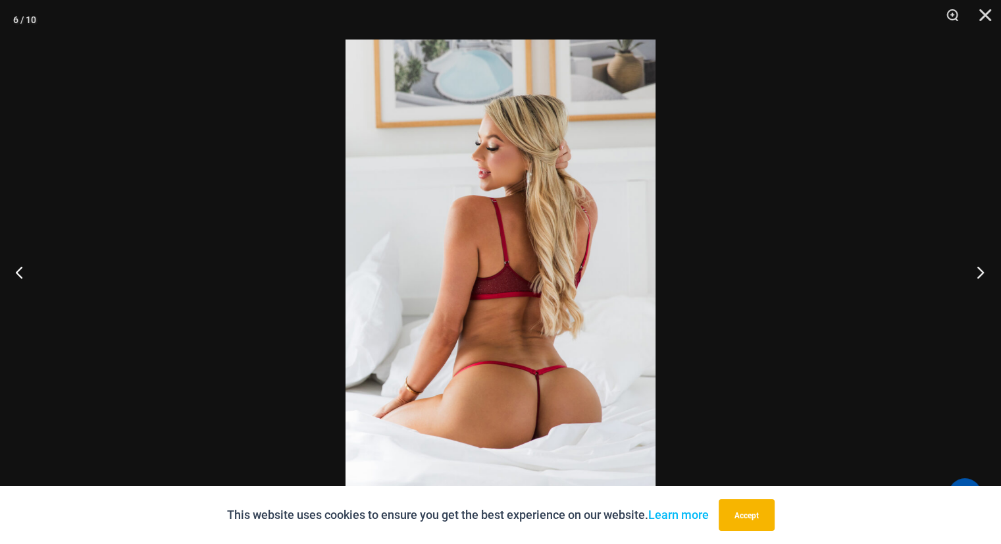
click at [980, 269] on button "Next" at bounding box center [976, 272] width 49 height 66
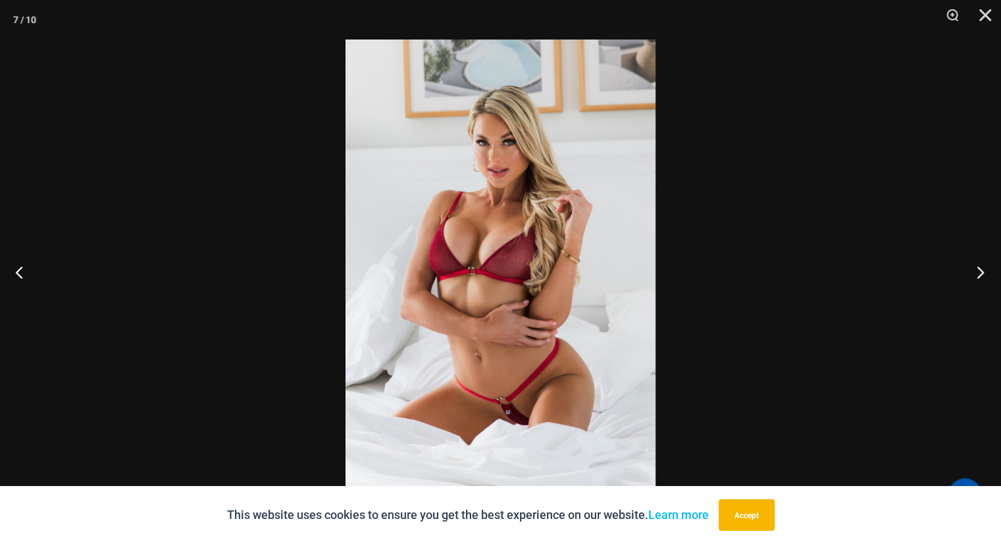
click at [977, 269] on button "Next" at bounding box center [976, 272] width 49 height 66
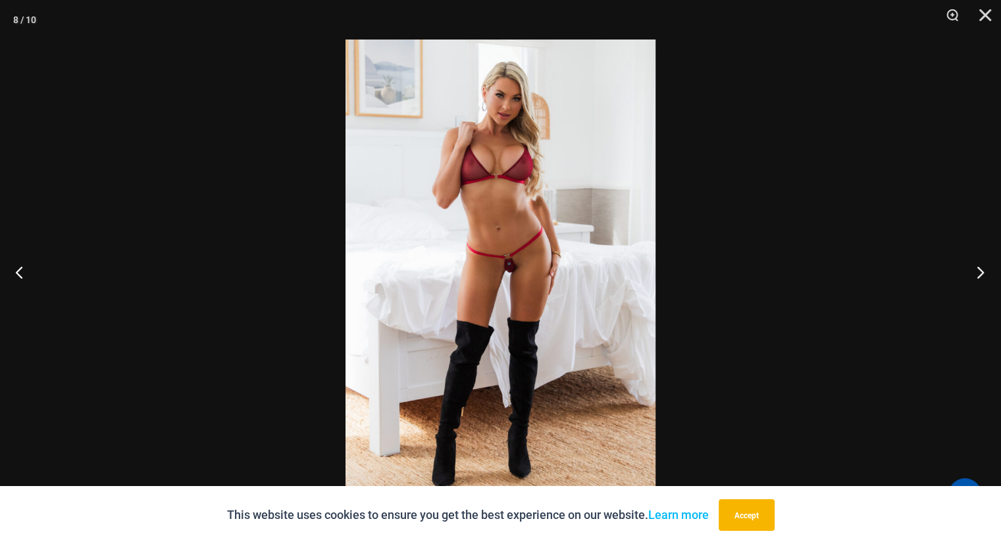
click at [977, 269] on button "Next" at bounding box center [976, 272] width 49 height 66
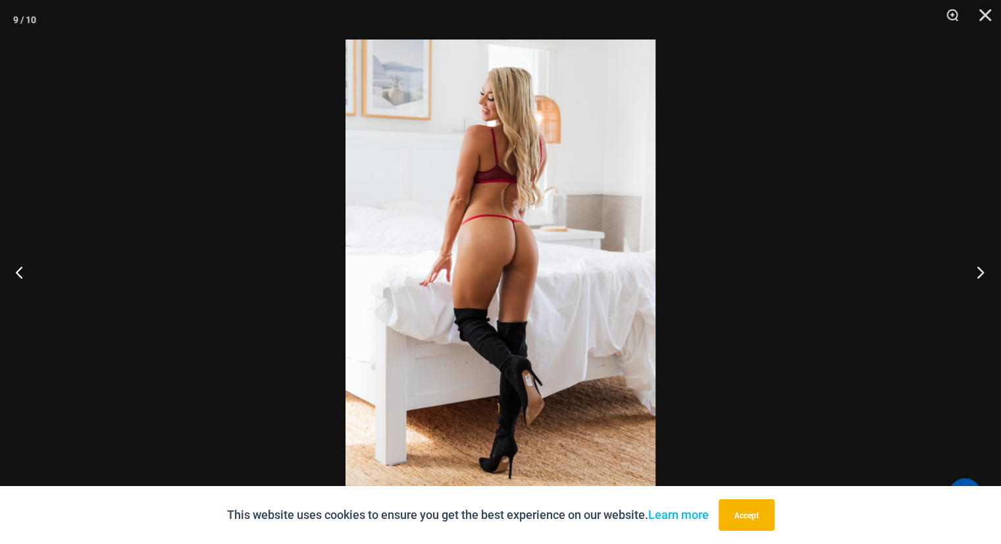
click at [979, 271] on button "Next" at bounding box center [976, 272] width 49 height 66
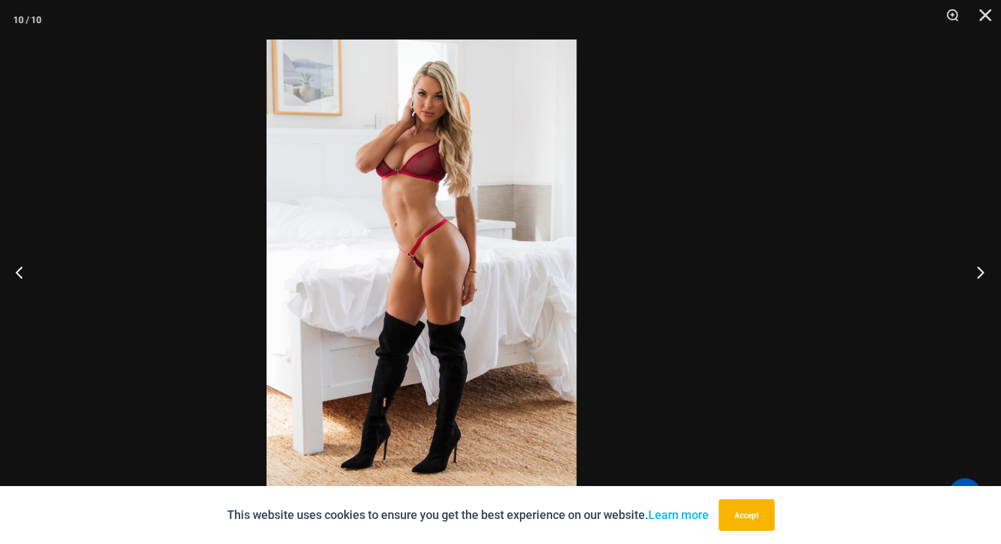
click at [904, 314] on div "10 / 10" at bounding box center [500, 272] width 1001 height 544
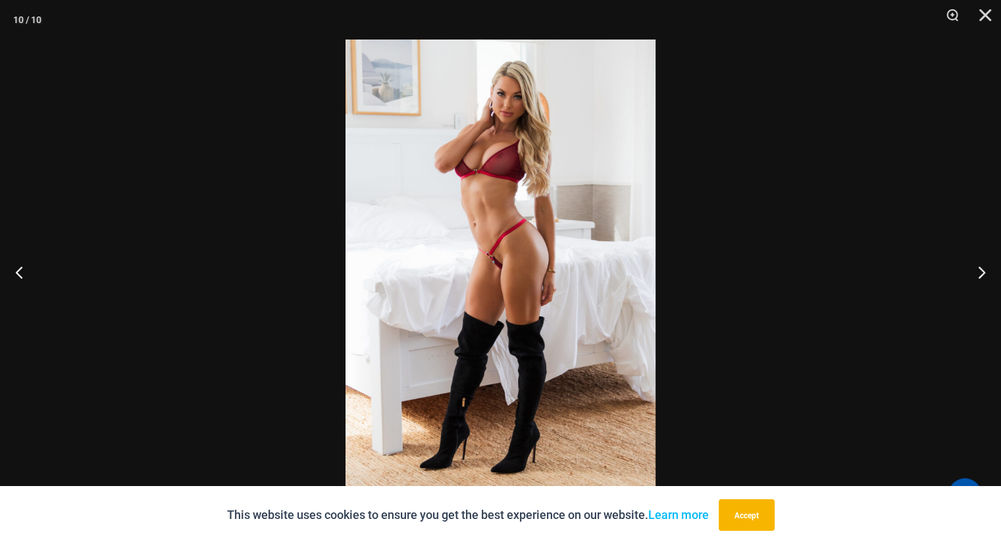
click at [502, 256] on img at bounding box center [501, 271] width 310 height 465
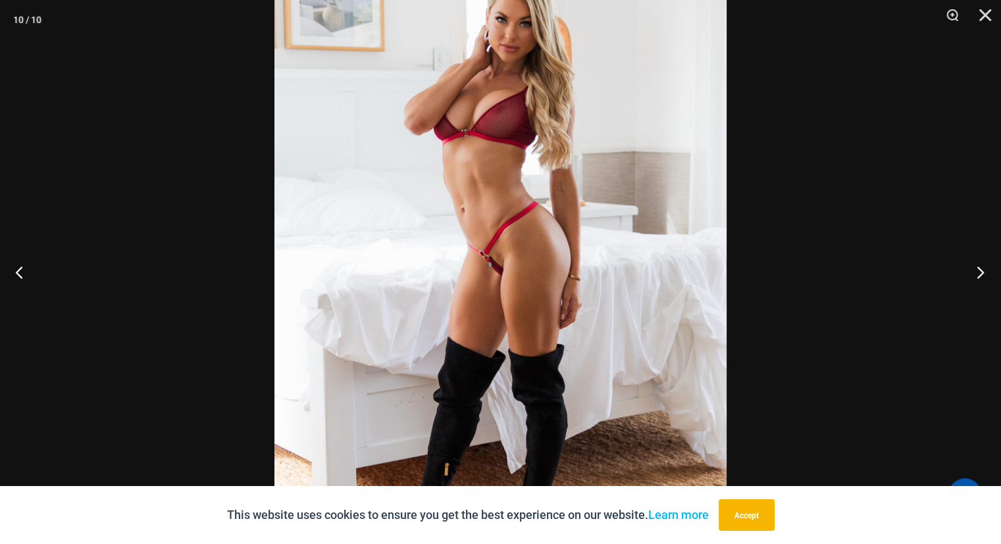
click at [982, 267] on button "Next" at bounding box center [976, 272] width 49 height 66
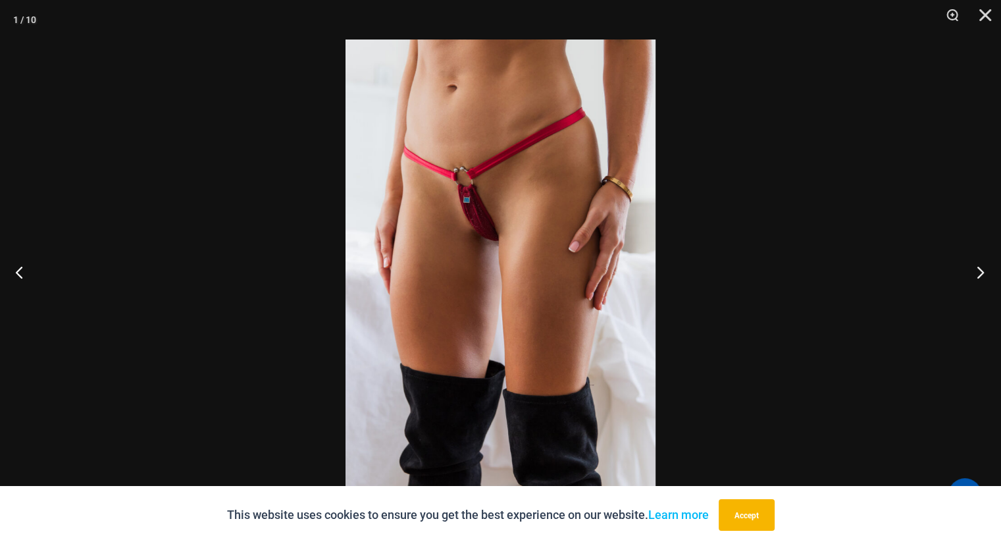
click at [978, 272] on button "Next" at bounding box center [976, 272] width 49 height 66
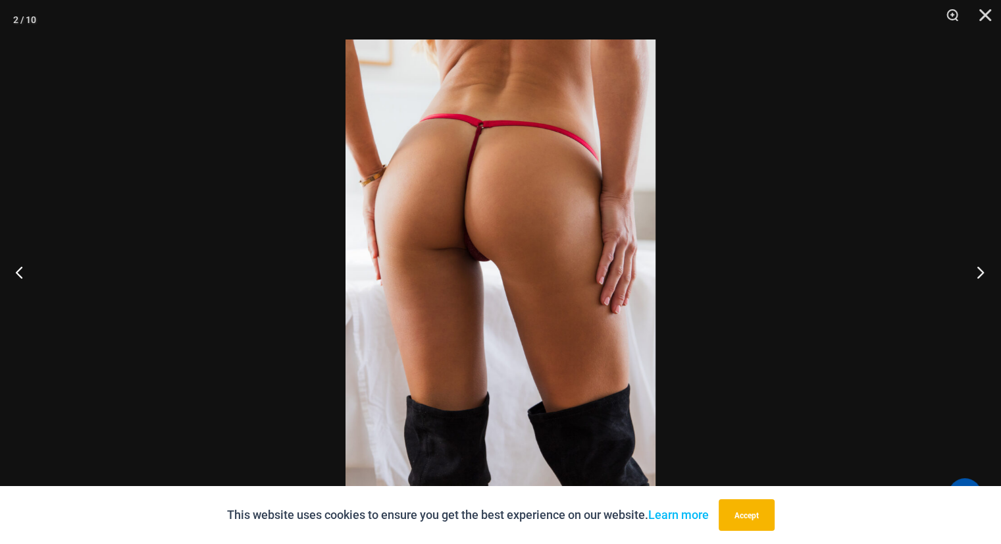
click at [974, 274] on button "Next" at bounding box center [976, 272] width 49 height 66
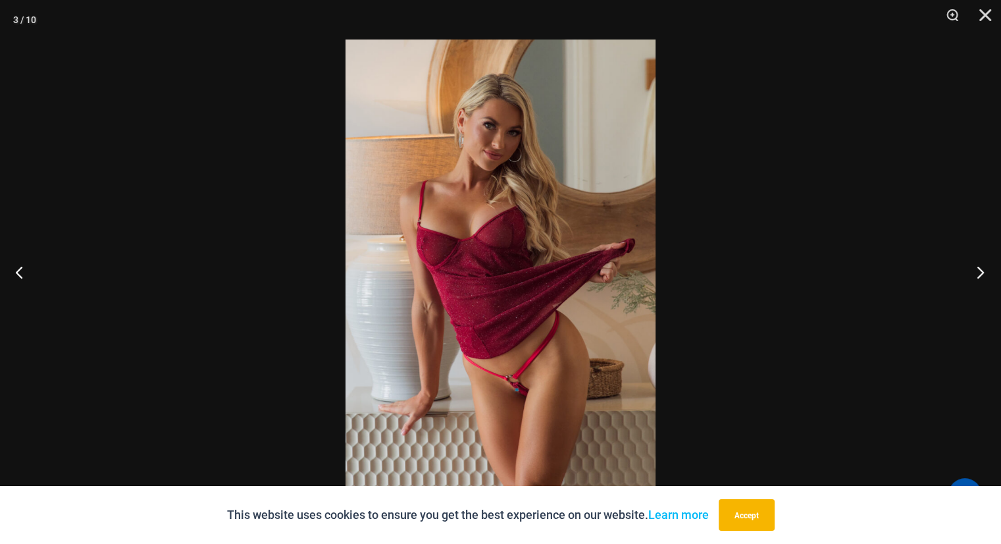
click at [974, 274] on button "Next" at bounding box center [976, 272] width 49 height 66
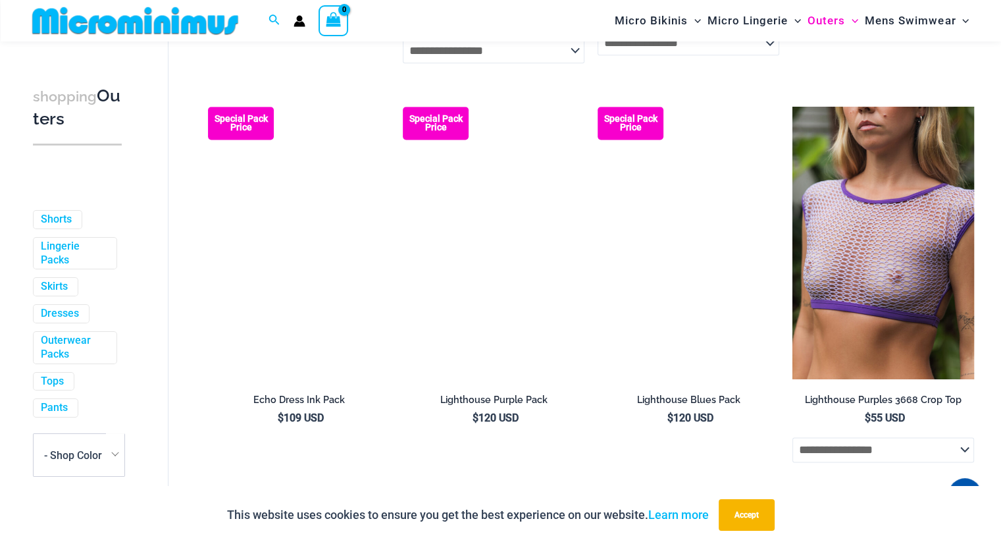
scroll to position [1762, 0]
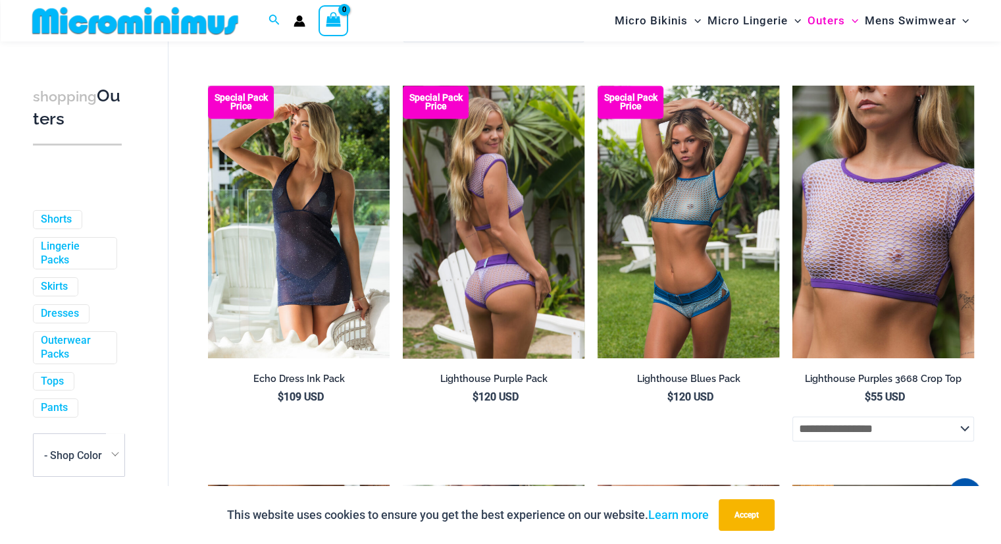
click at [451, 261] on img at bounding box center [494, 222] width 182 height 273
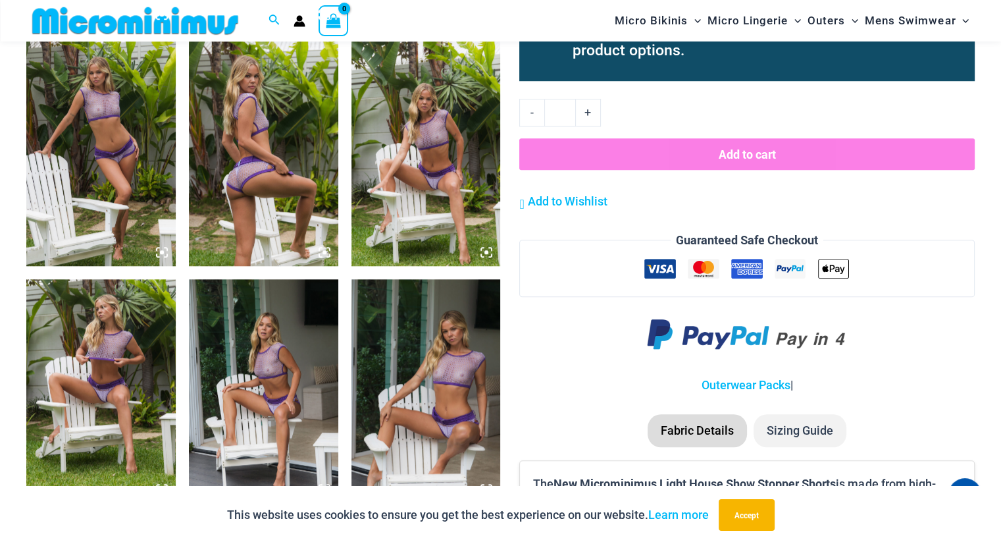
scroll to position [1041, 0]
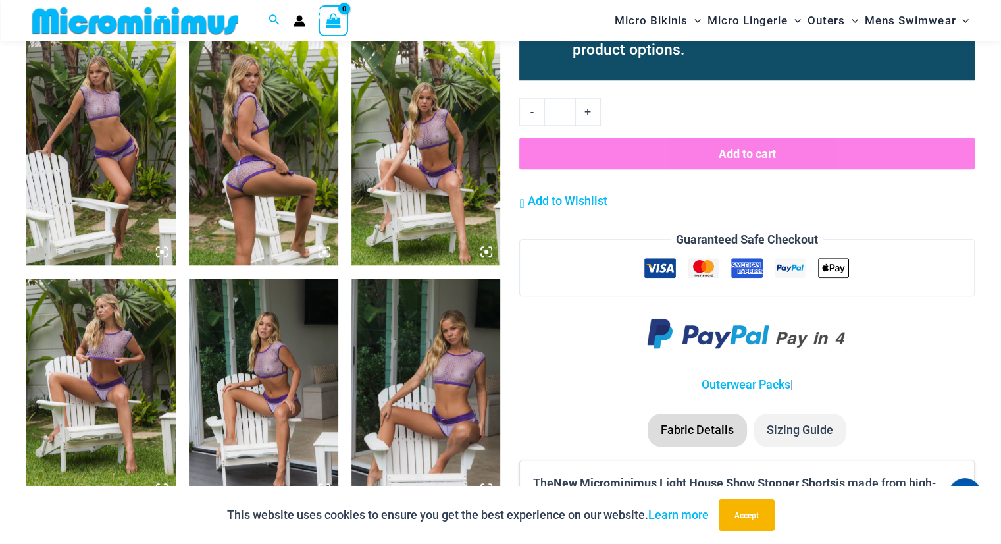
click at [432, 161] on img at bounding box center [426, 153] width 149 height 224
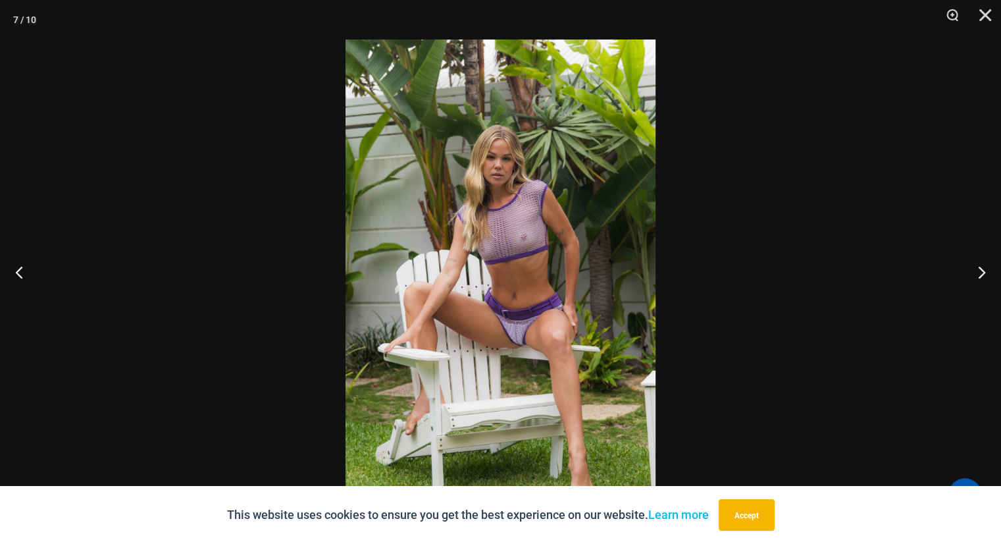
click at [518, 351] on img at bounding box center [501, 271] width 310 height 465
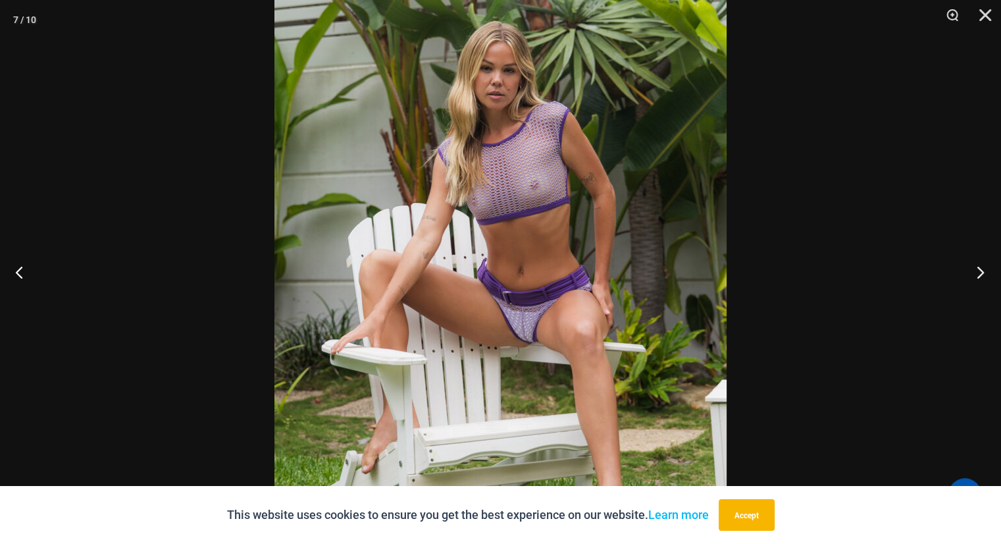
click at [980, 269] on button "Next" at bounding box center [976, 272] width 49 height 66
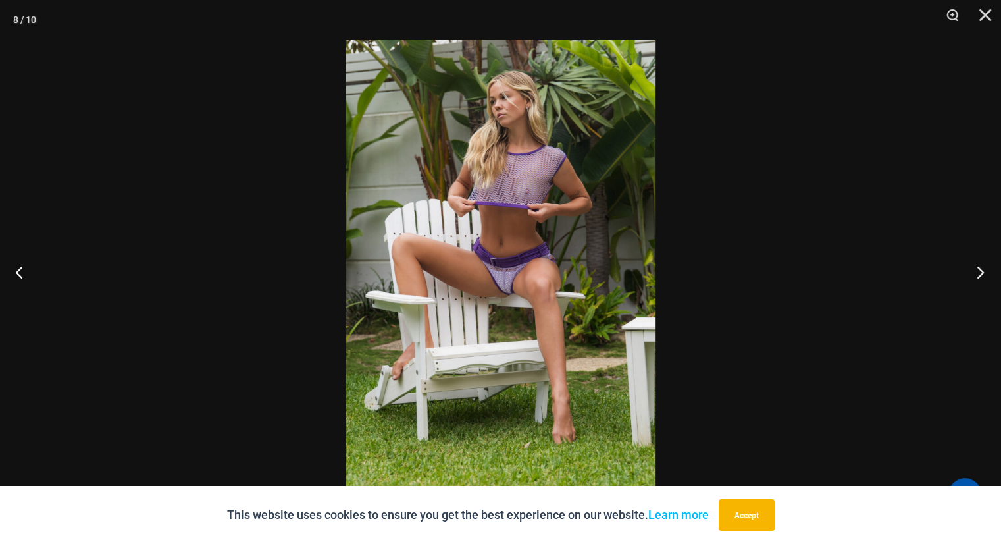
click at [977, 268] on button "Next" at bounding box center [976, 272] width 49 height 66
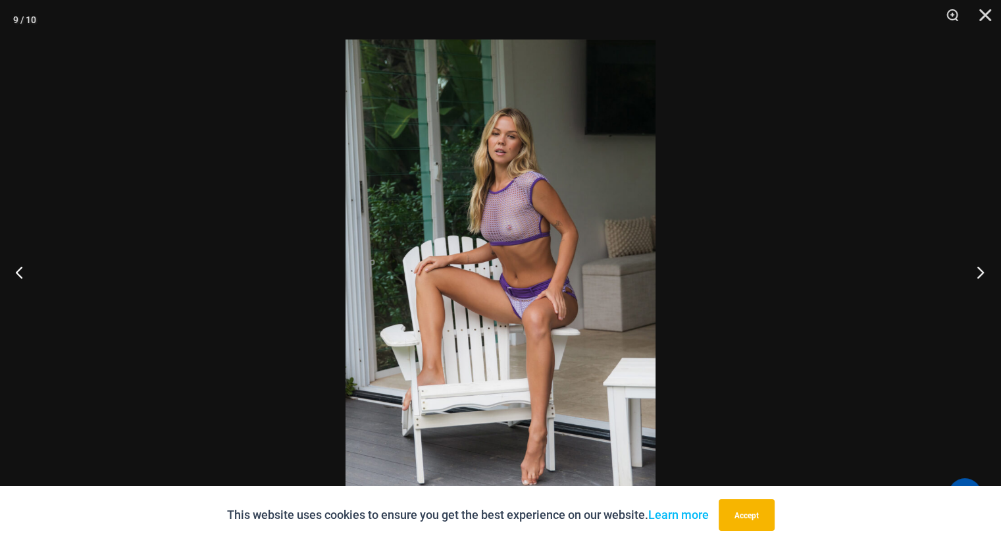
click at [977, 268] on button "Next" at bounding box center [976, 272] width 49 height 66
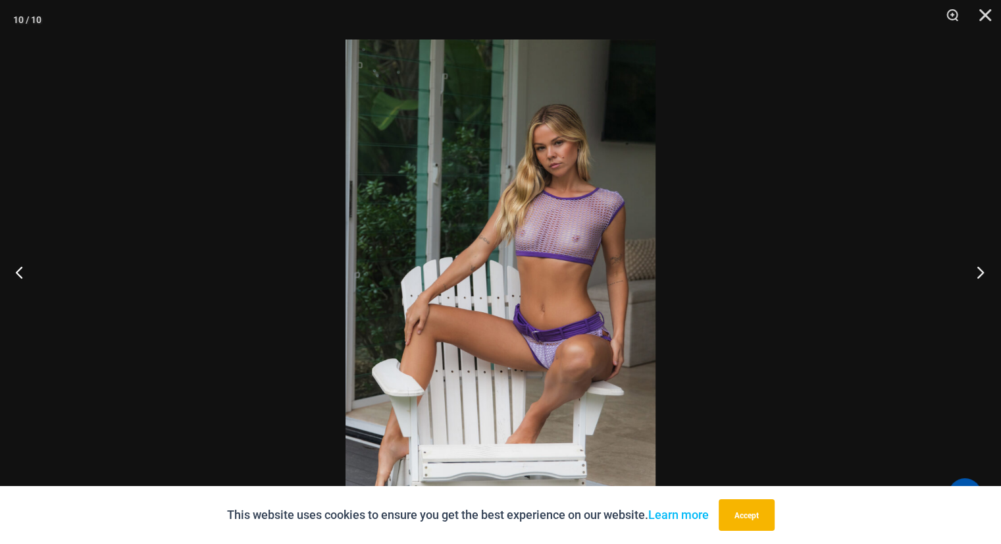
click at [976, 269] on button "Next" at bounding box center [976, 272] width 49 height 66
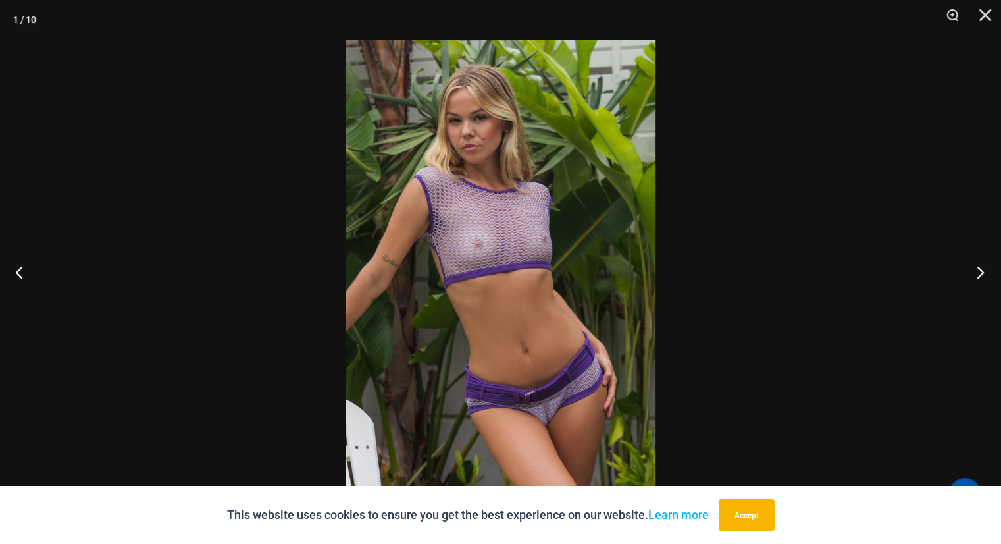
click at [976, 269] on button "Next" at bounding box center [976, 272] width 49 height 66
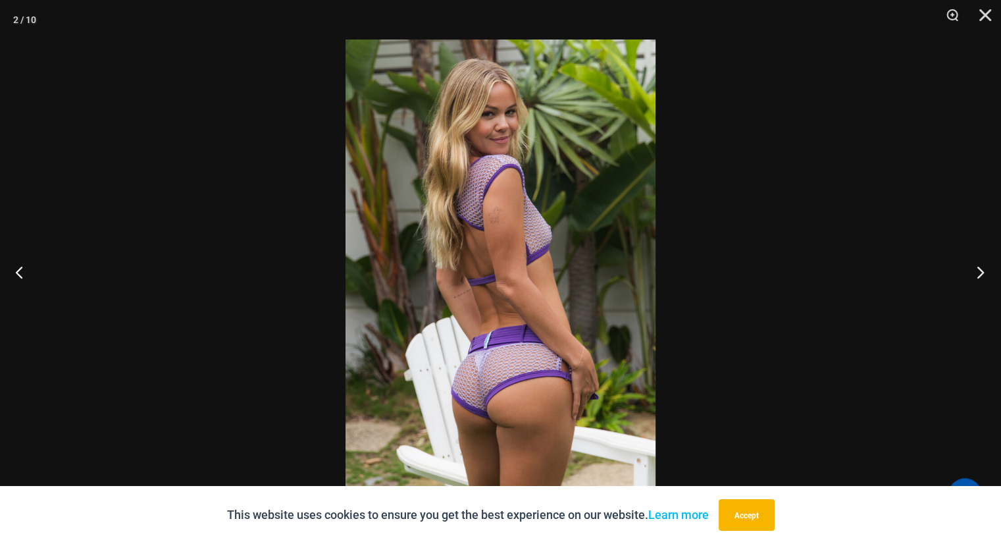
click at [976, 269] on button "Next" at bounding box center [976, 272] width 49 height 66
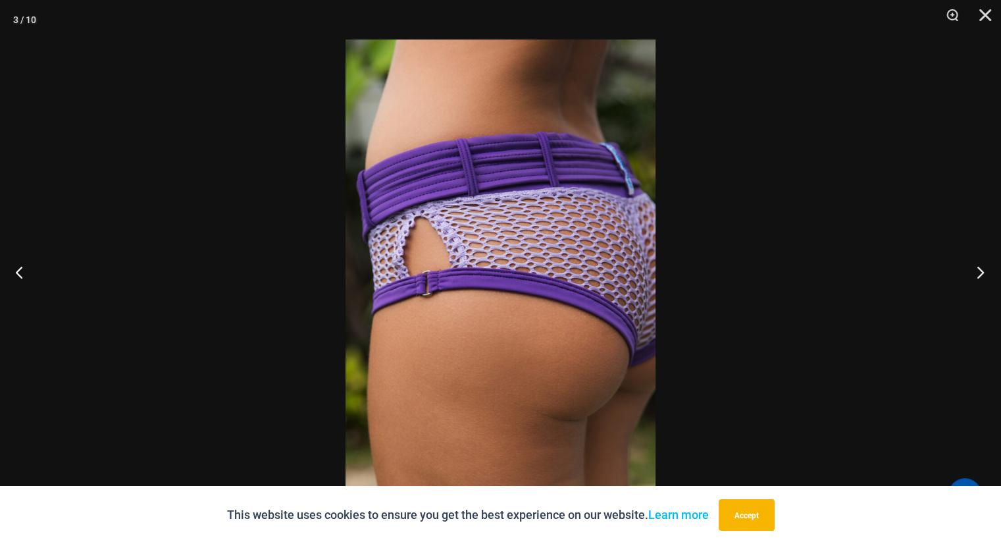
click at [982, 271] on button "Next" at bounding box center [976, 272] width 49 height 66
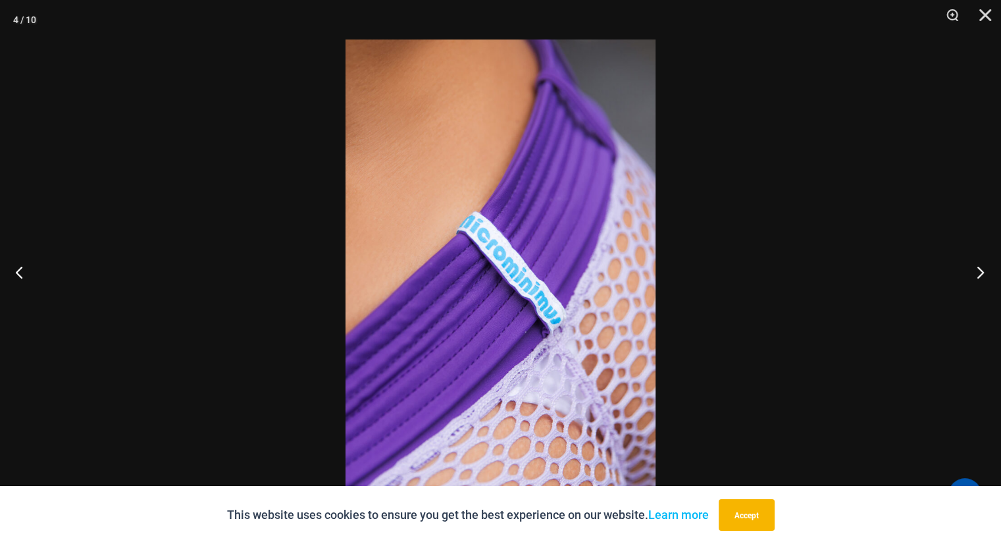
click at [974, 273] on button "Next" at bounding box center [976, 272] width 49 height 66
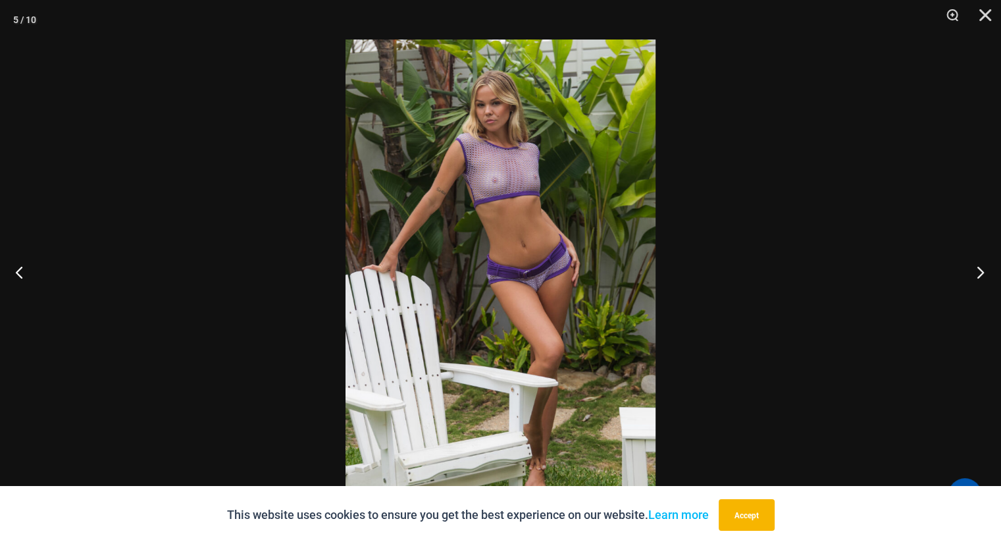
click at [974, 274] on button "Next" at bounding box center [976, 272] width 49 height 66
